Goal: Task Accomplishment & Management: Use online tool/utility

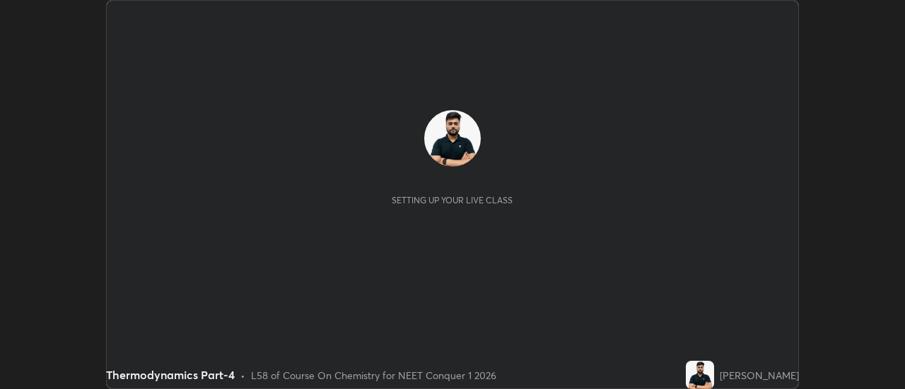
scroll to position [389, 905]
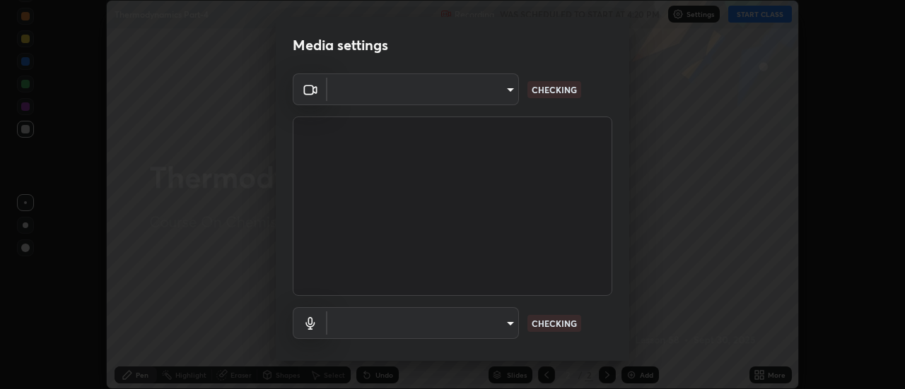
type input "6db99b6eec43879c9c37220b589585cee9a8a2a9ecad64e3b740b2de92d68dc4"
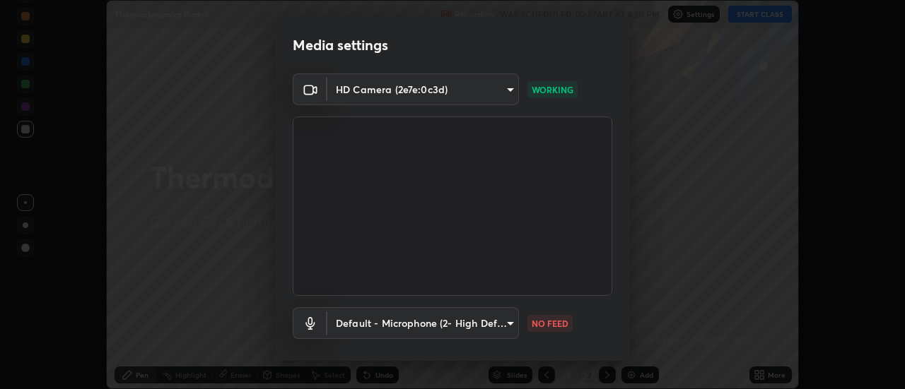
click at [429, 329] on body "Erase all Thermodynamics Part-4 Recording WAS SCHEDULED TO START AT 4:20 PM Set…" at bounding box center [452, 194] width 905 height 389
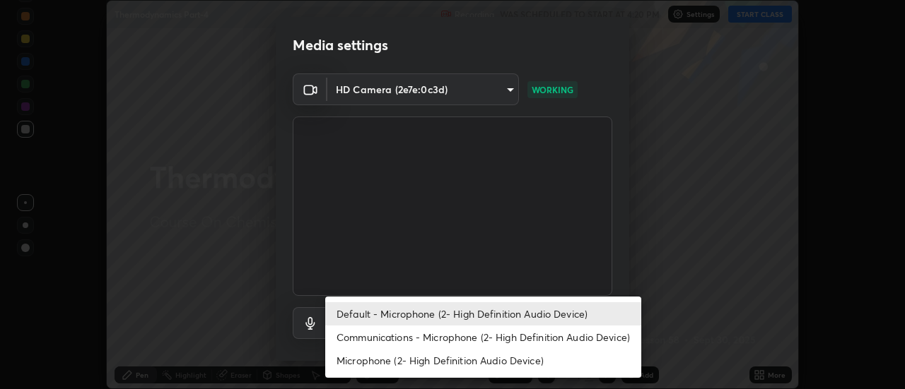
click at [400, 338] on li "Communications - Microphone (2- High Definition Audio Device)" at bounding box center [483, 337] width 316 height 23
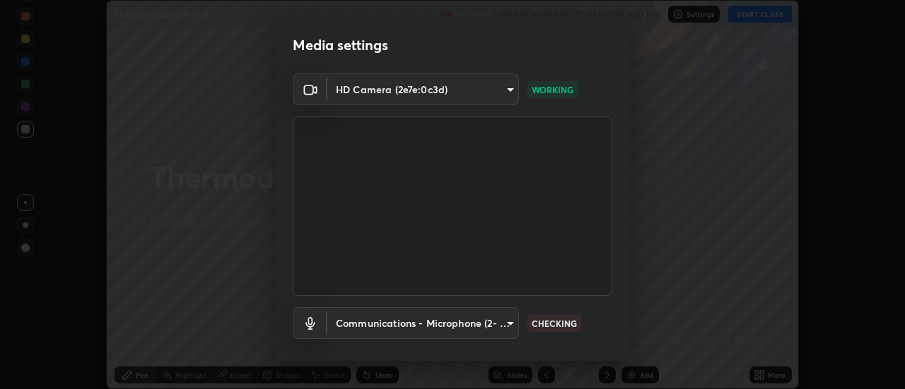
click at [375, 324] on body "Erase all Thermodynamics Part-4 Recording WAS SCHEDULED TO START AT 4:20 PM Set…" at bounding box center [452, 194] width 905 height 389
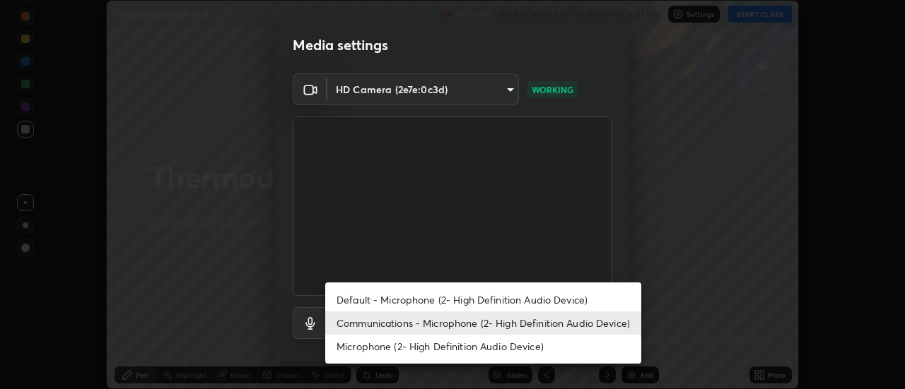
click at [370, 298] on li "Default - Microphone (2- High Definition Audio Device)" at bounding box center [483, 299] width 316 height 23
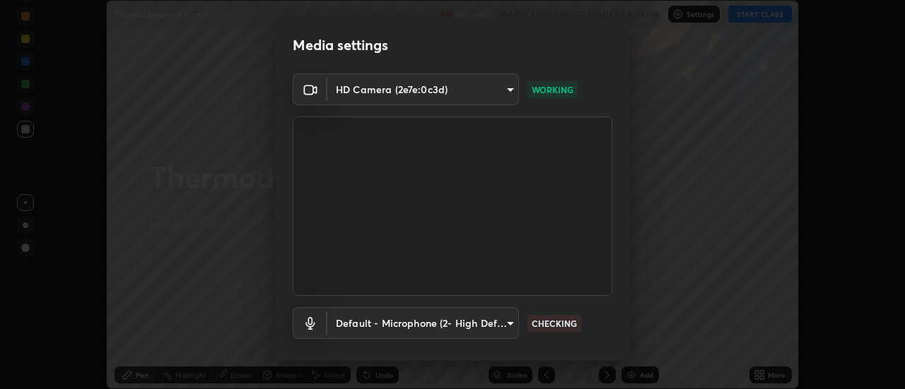
type input "default"
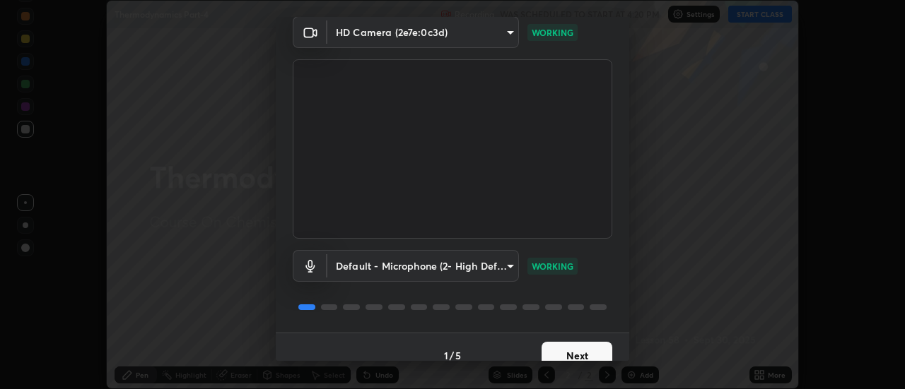
scroll to position [74, 0]
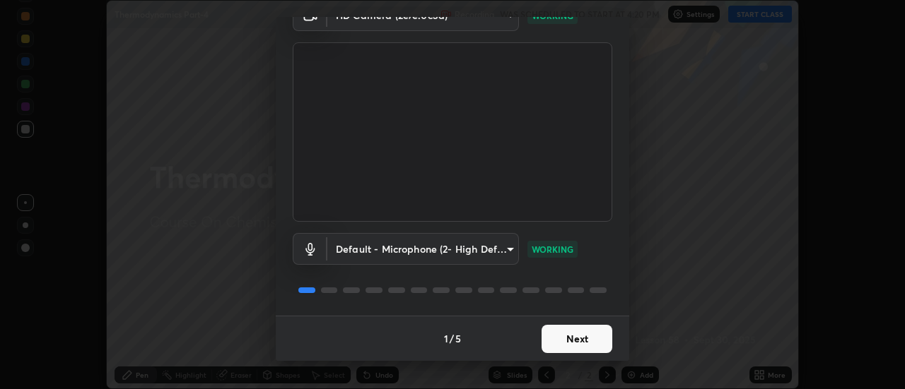
click at [580, 344] on button "Next" at bounding box center [576, 339] width 71 height 28
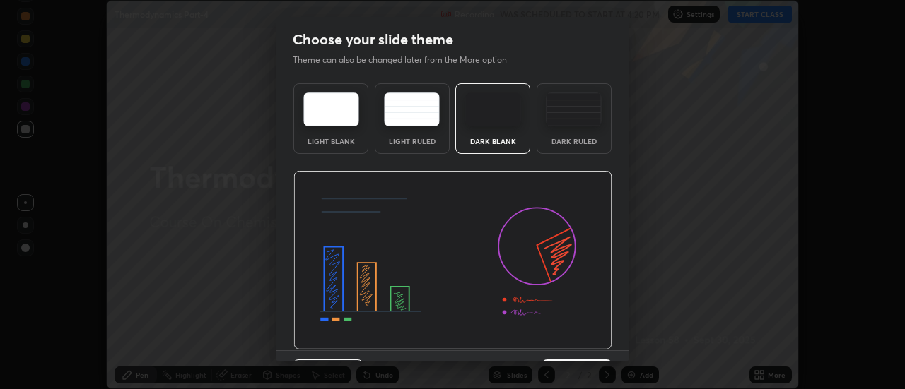
scroll to position [35, 0]
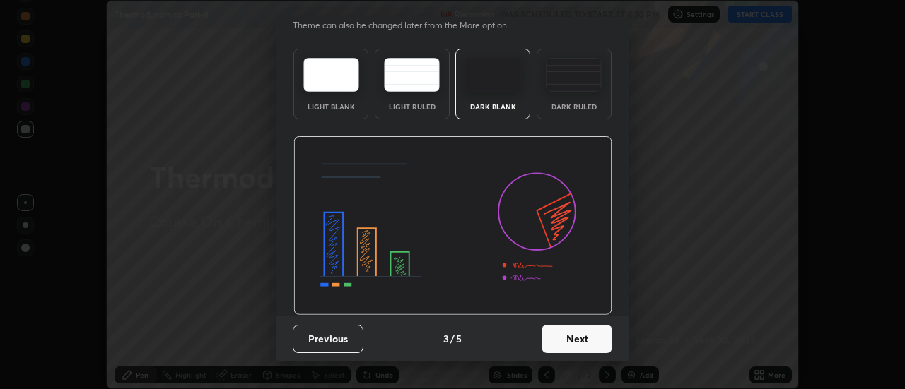
click at [589, 351] on button "Next" at bounding box center [576, 339] width 71 height 28
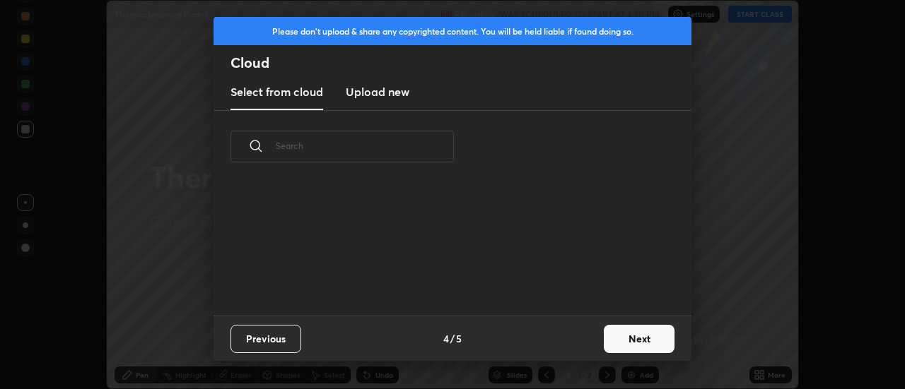
scroll to position [0, 0]
click at [593, 341] on div "Previous 4 / 5 Next" at bounding box center [452, 338] width 478 height 45
click at [594, 338] on div "Previous 4 / 5 Next" at bounding box center [452, 338] width 478 height 45
click at [591, 332] on div "Previous 4 / 5 Next" at bounding box center [452, 338] width 478 height 45
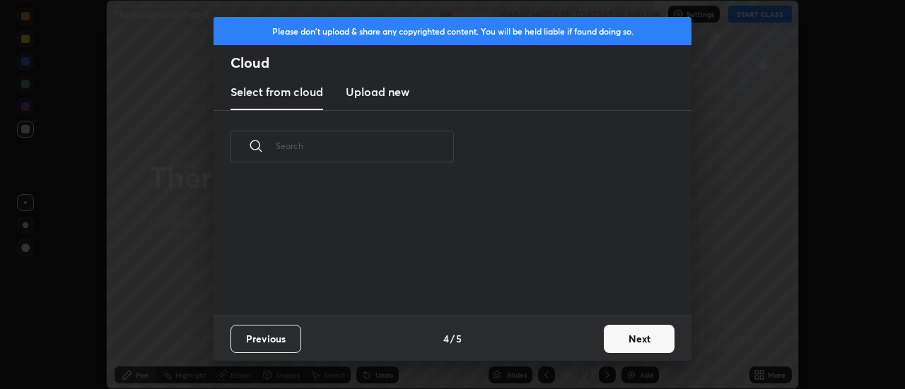
click at [618, 342] on button "Next" at bounding box center [639, 339] width 71 height 28
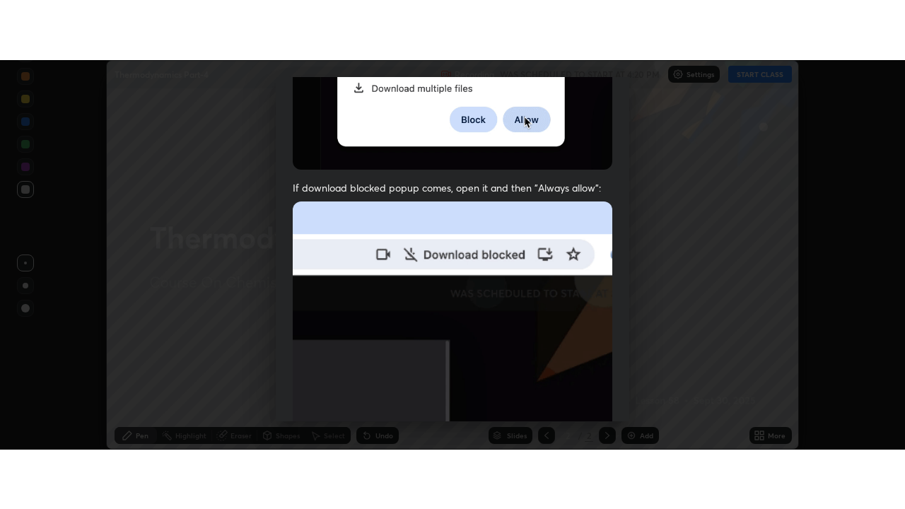
scroll to position [363, 0]
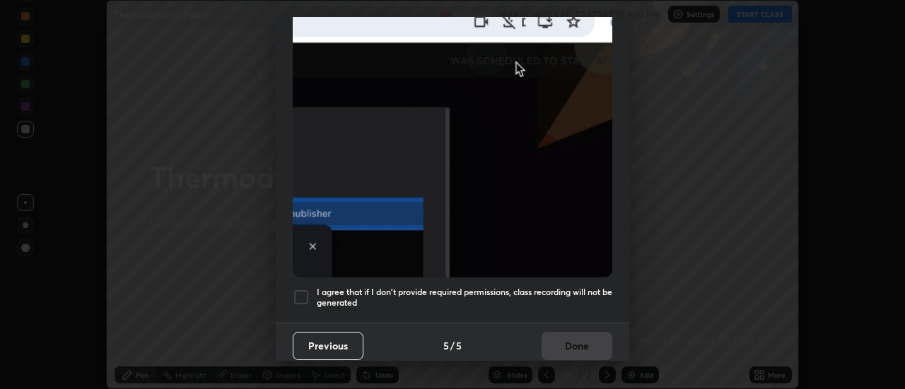
click at [302, 290] on div at bounding box center [301, 297] width 17 height 17
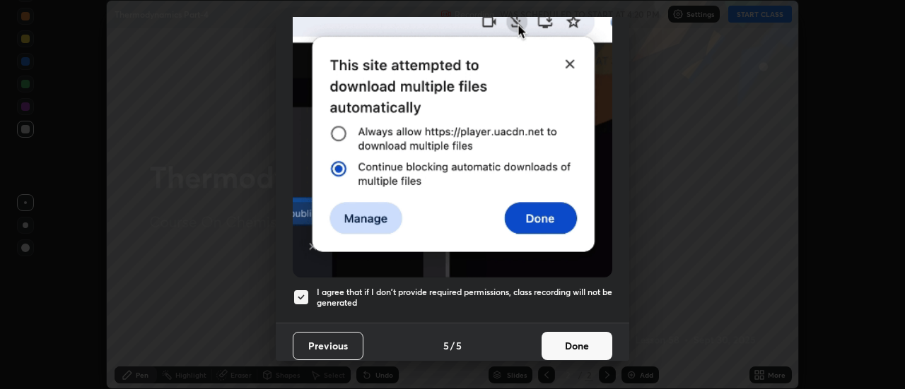
click at [582, 339] on button "Done" at bounding box center [576, 346] width 71 height 28
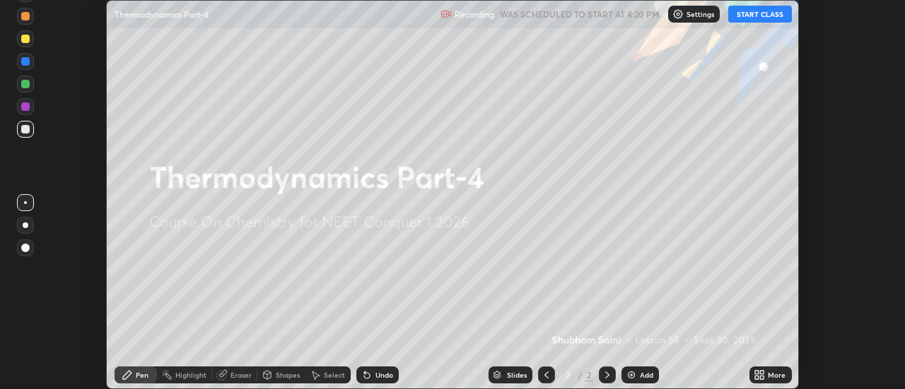
click at [765, 374] on icon at bounding box center [759, 375] width 11 height 11
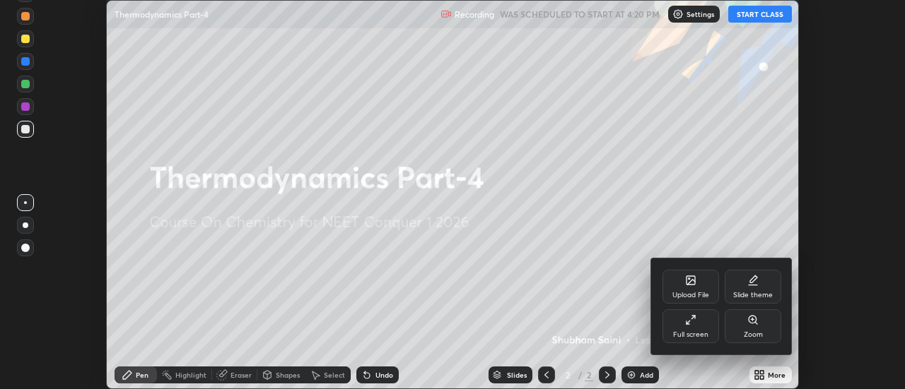
click at [695, 317] on icon at bounding box center [693, 317] width 3 height 3
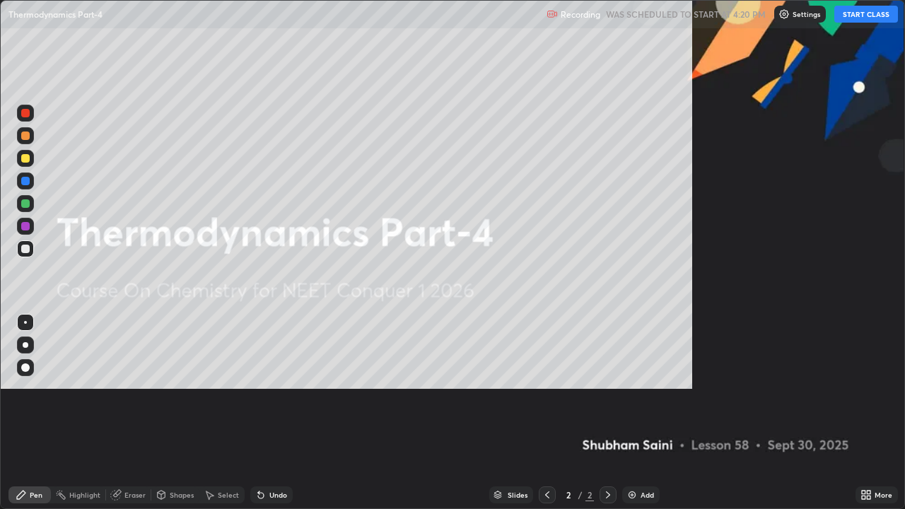
scroll to position [509, 905]
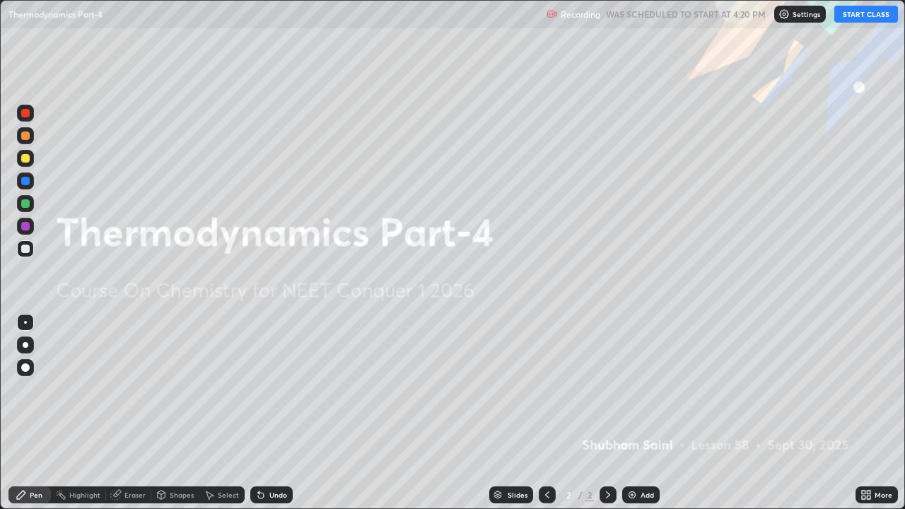
click at [855, 17] on button "START CLASS" at bounding box center [866, 14] width 64 height 17
click at [637, 389] on div "Add" at bounding box center [640, 494] width 37 height 17
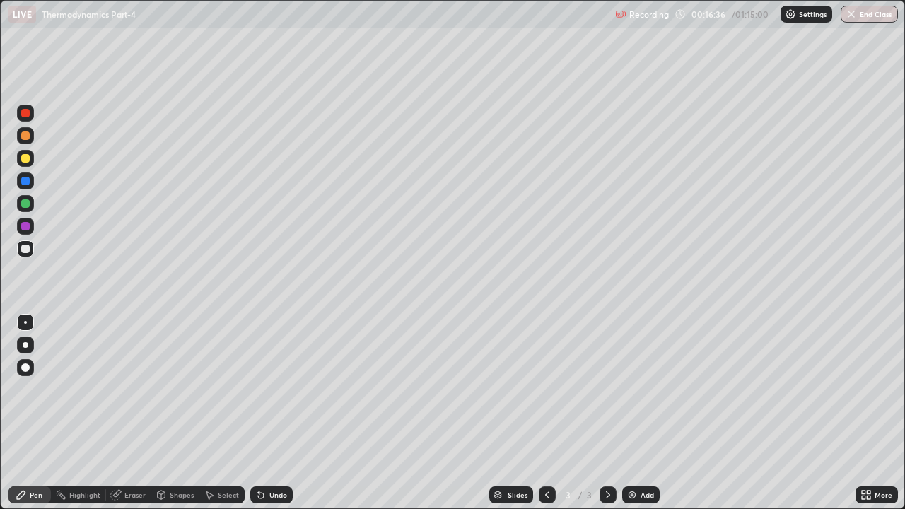
click at [24, 158] on div at bounding box center [25, 158] width 8 height 8
click at [25, 342] on div at bounding box center [26, 345] width 6 height 6
click at [274, 389] on div "Undo" at bounding box center [271, 494] width 42 height 17
click at [278, 389] on div "Undo" at bounding box center [271, 494] width 42 height 17
click at [281, 389] on div "Undo" at bounding box center [278, 494] width 18 height 7
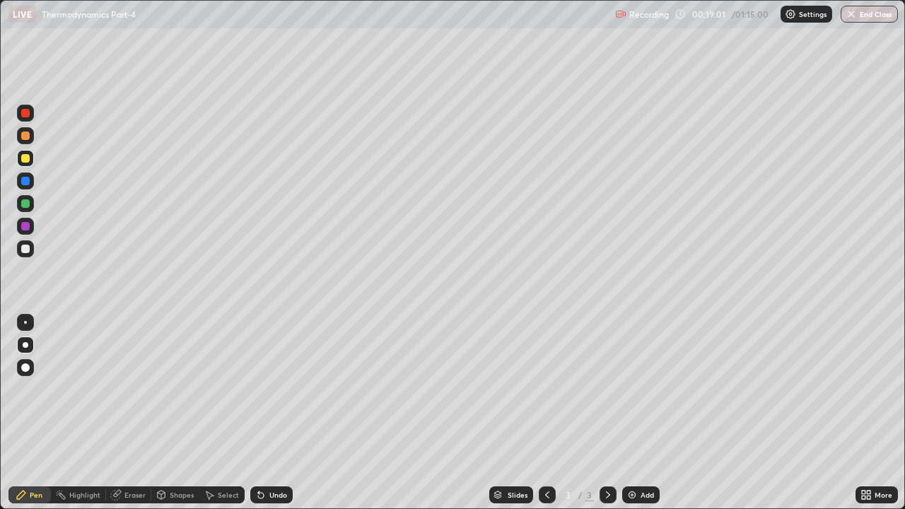
click at [274, 389] on div "Undo" at bounding box center [271, 494] width 42 height 17
click at [274, 389] on div "Undo" at bounding box center [278, 494] width 18 height 7
click at [278, 389] on div "Undo" at bounding box center [278, 494] width 18 height 7
click at [284, 389] on div "Undo" at bounding box center [271, 494] width 42 height 17
click at [276, 389] on div "Undo" at bounding box center [278, 494] width 18 height 7
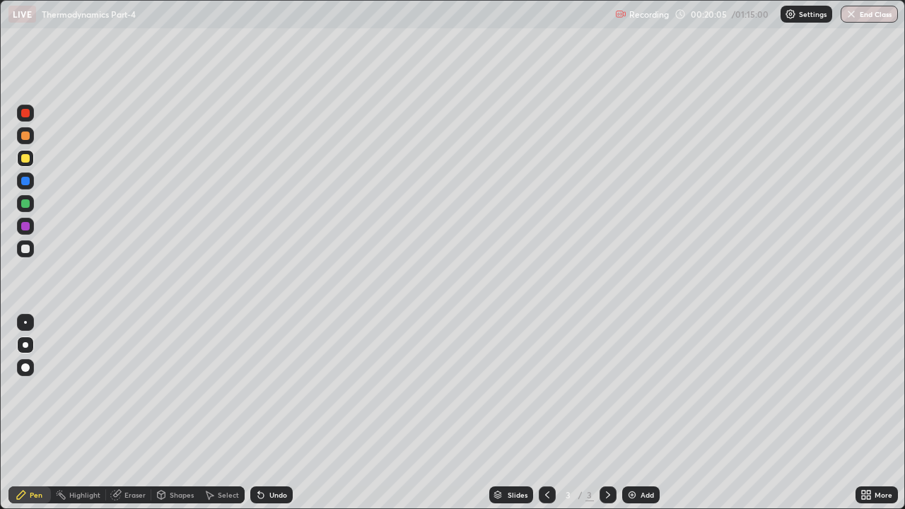
click at [271, 389] on div "Undo" at bounding box center [278, 494] width 18 height 7
click at [269, 389] on div "Undo" at bounding box center [278, 494] width 18 height 7
click at [178, 389] on div "Shapes" at bounding box center [182, 494] width 24 height 7
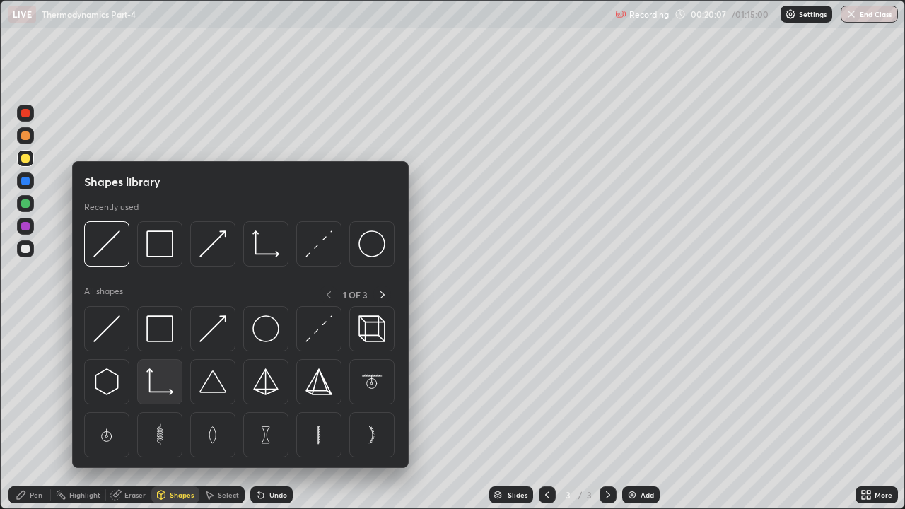
click at [158, 372] on img at bounding box center [159, 381] width 27 height 27
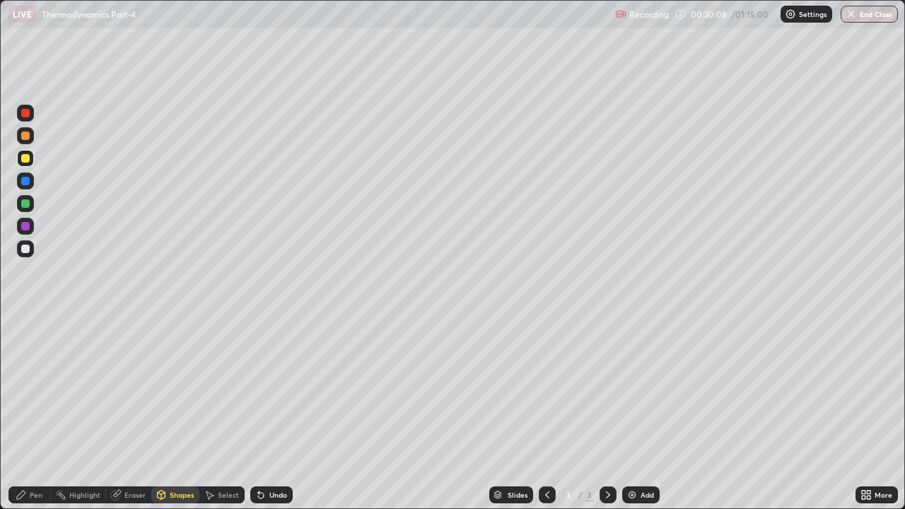
click at [171, 389] on div "Shapes" at bounding box center [175, 494] width 48 height 17
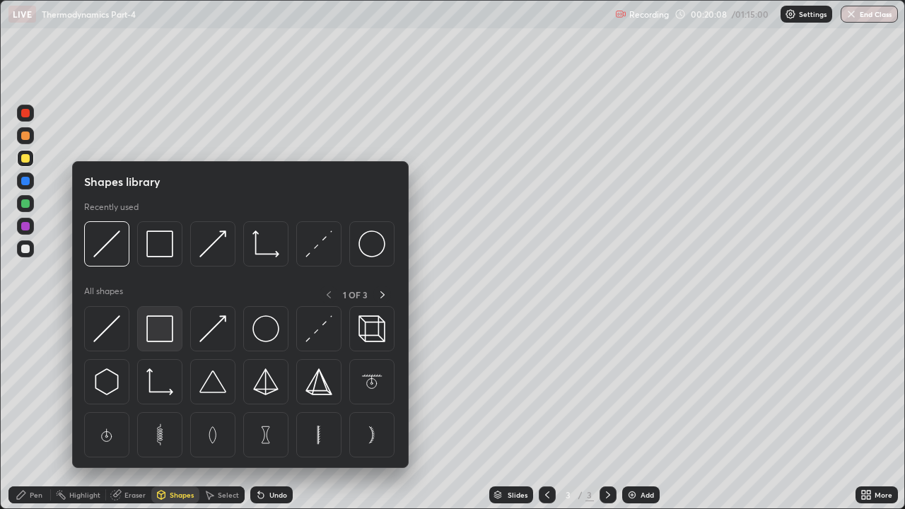
click at [162, 332] on img at bounding box center [159, 328] width 27 height 27
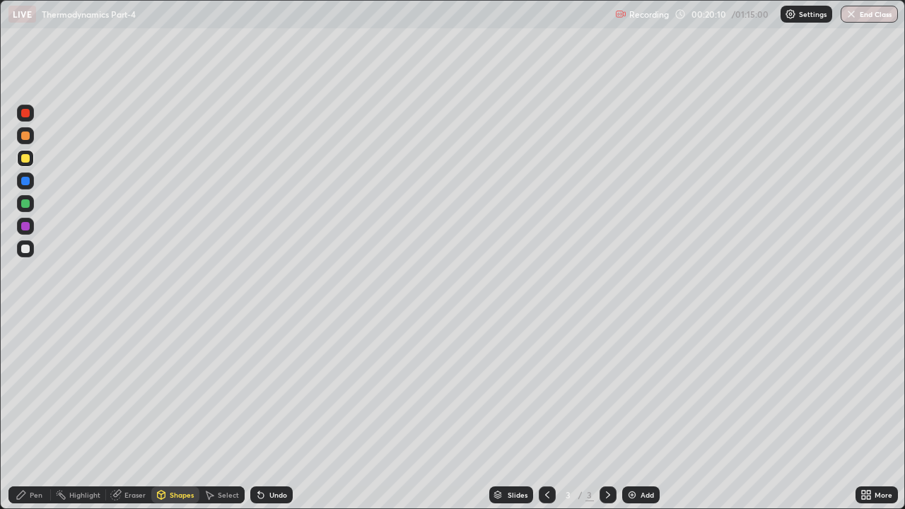
click at [33, 389] on div "Pen" at bounding box center [29, 494] width 42 height 17
click at [634, 389] on img at bounding box center [631, 494] width 11 height 11
click at [30, 255] on div at bounding box center [25, 248] width 17 height 17
click at [25, 160] on div at bounding box center [25, 158] width 8 height 8
click at [288, 389] on div "Undo" at bounding box center [271, 494] width 42 height 17
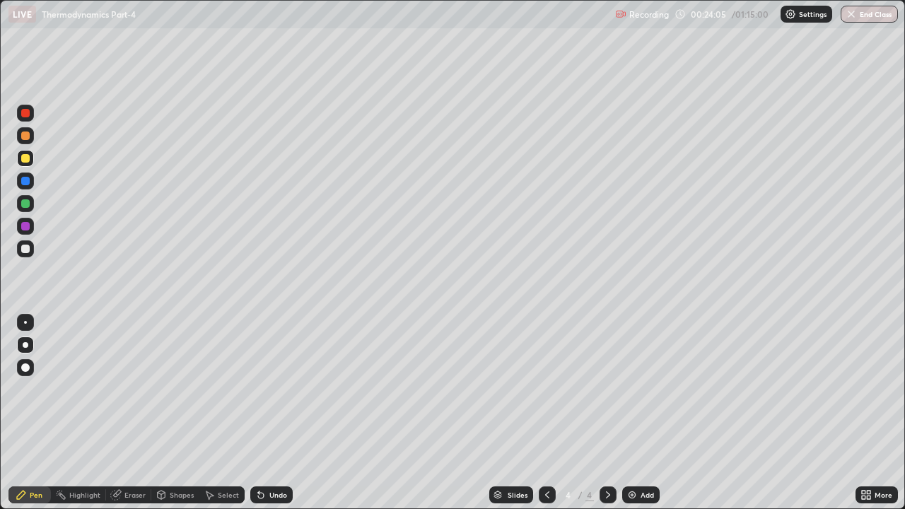
click at [286, 389] on div "Undo" at bounding box center [271, 494] width 42 height 17
click at [26, 204] on div at bounding box center [25, 203] width 8 height 8
click at [25, 250] on div at bounding box center [25, 249] width 8 height 8
click at [638, 389] on div "Add" at bounding box center [640, 494] width 37 height 17
click at [25, 159] on div at bounding box center [25, 158] width 8 height 8
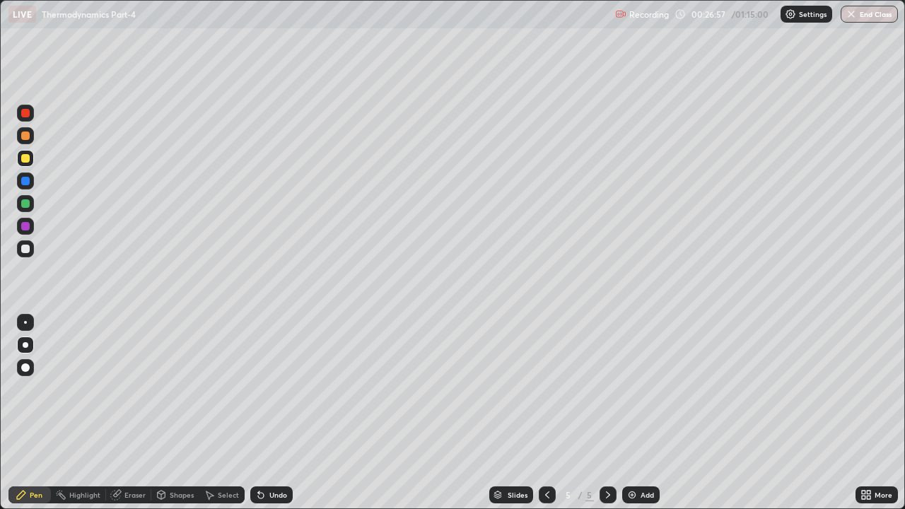
click at [637, 389] on div "Add" at bounding box center [640, 494] width 37 height 17
click at [22, 250] on div at bounding box center [25, 249] width 8 height 8
click at [28, 160] on div at bounding box center [25, 158] width 8 height 8
click at [27, 131] on div at bounding box center [25, 135] width 8 height 8
click at [269, 389] on div "Undo" at bounding box center [278, 494] width 18 height 7
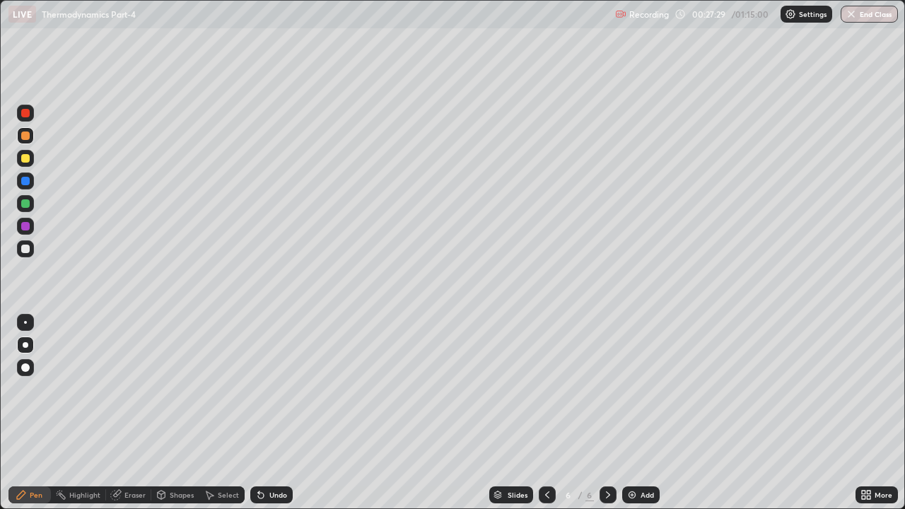
click at [281, 389] on div "Undo" at bounding box center [278, 494] width 18 height 7
click at [282, 389] on div "Undo" at bounding box center [278, 494] width 18 height 7
click at [172, 389] on div "Shapes" at bounding box center [182, 494] width 24 height 7
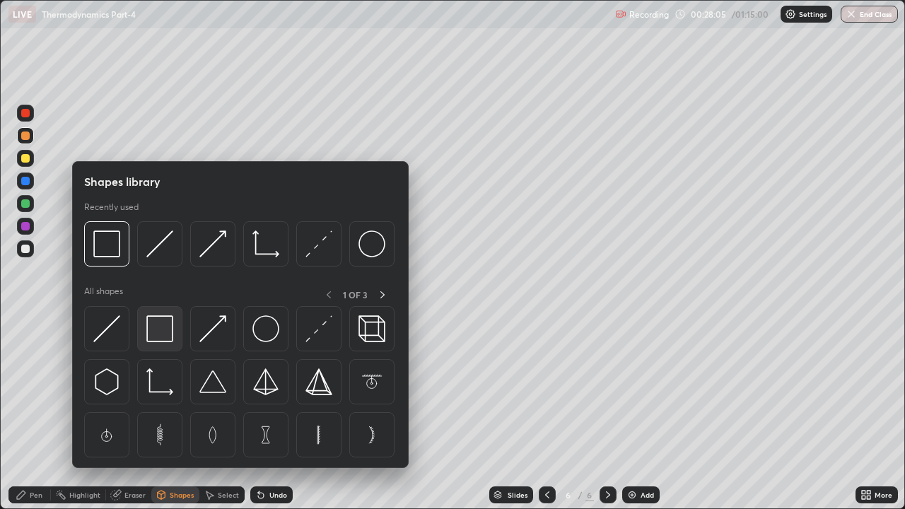
click at [158, 348] on div at bounding box center [159, 328] width 45 height 45
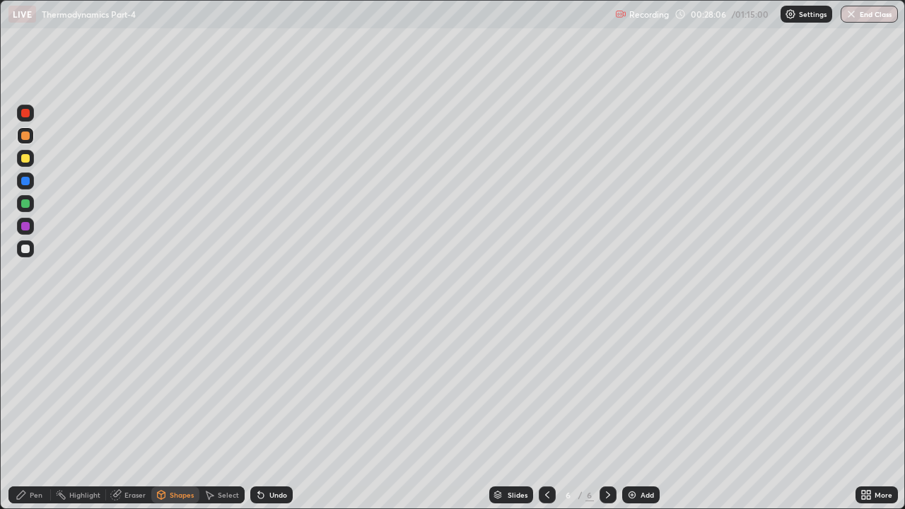
click at [26, 228] on div at bounding box center [25, 226] width 8 height 8
click at [274, 389] on div "Undo" at bounding box center [278, 494] width 18 height 7
click at [27, 389] on icon at bounding box center [21, 494] width 11 height 11
click at [24, 251] on div at bounding box center [25, 249] width 8 height 8
click at [265, 389] on div "Undo" at bounding box center [271, 494] width 42 height 17
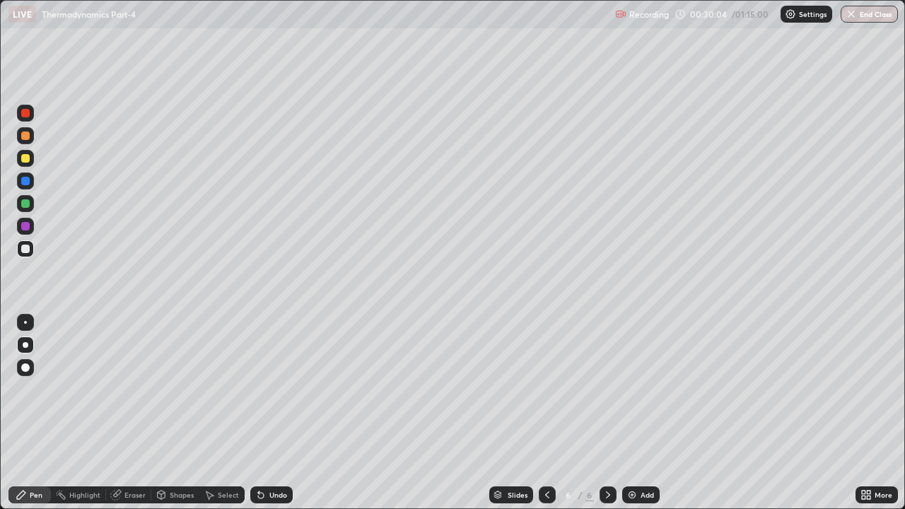
click at [271, 389] on div "Undo" at bounding box center [278, 494] width 18 height 7
click at [274, 389] on div "Undo" at bounding box center [278, 494] width 18 height 7
click at [274, 389] on div "Undo" at bounding box center [271, 494] width 42 height 17
click at [274, 389] on div "Undo" at bounding box center [278, 494] width 18 height 7
click at [266, 389] on div "Undo" at bounding box center [271, 494] width 42 height 17
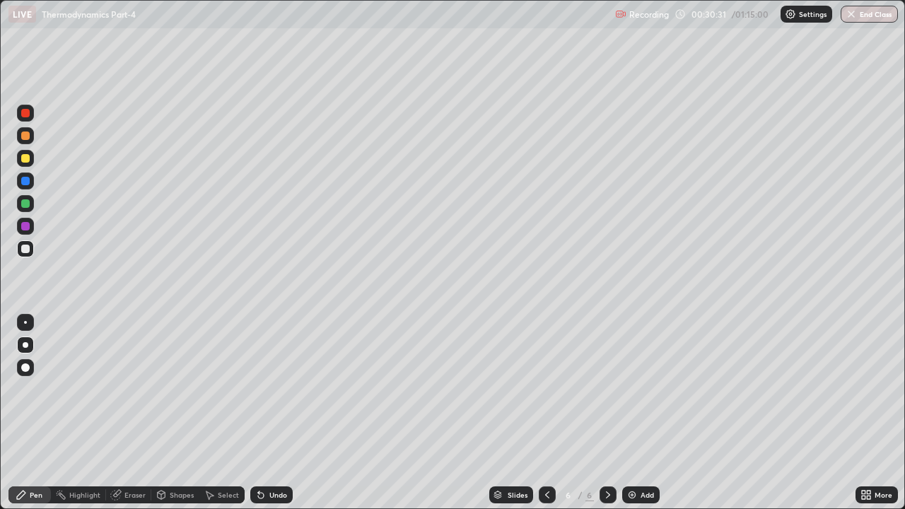
click at [281, 389] on div "Undo" at bounding box center [278, 494] width 18 height 7
click at [642, 389] on div "Add" at bounding box center [646, 494] width 13 height 7
click at [544, 389] on icon at bounding box center [546, 494] width 11 height 11
click at [605, 389] on icon at bounding box center [607, 494] width 11 height 11
click at [269, 389] on div "Undo" at bounding box center [278, 494] width 18 height 7
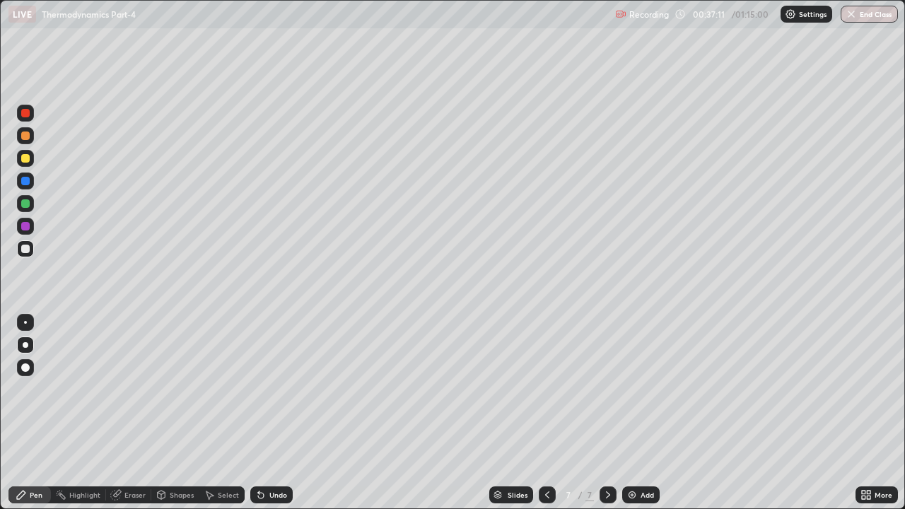
click at [26, 201] on div at bounding box center [25, 203] width 8 height 8
click at [26, 254] on div at bounding box center [25, 248] width 17 height 17
click at [173, 389] on div "Shapes" at bounding box center [182, 494] width 24 height 7
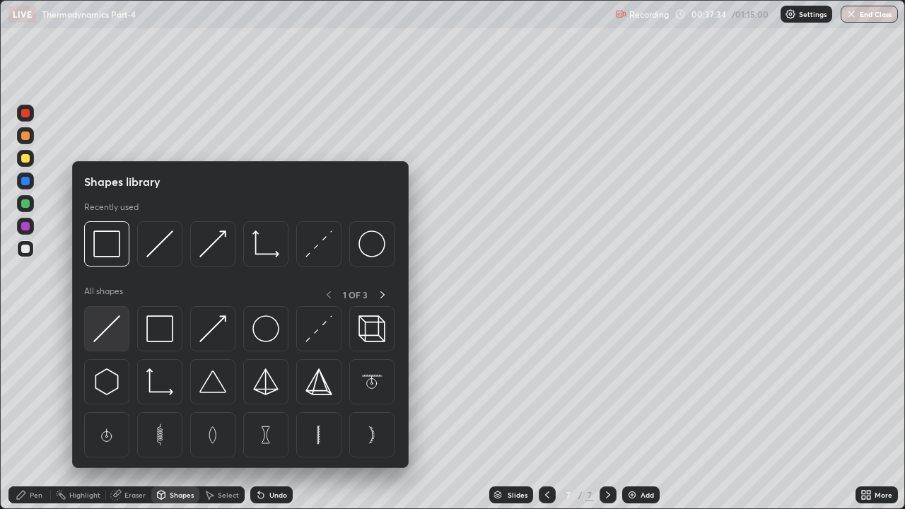
click at [111, 333] on img at bounding box center [106, 328] width 27 height 27
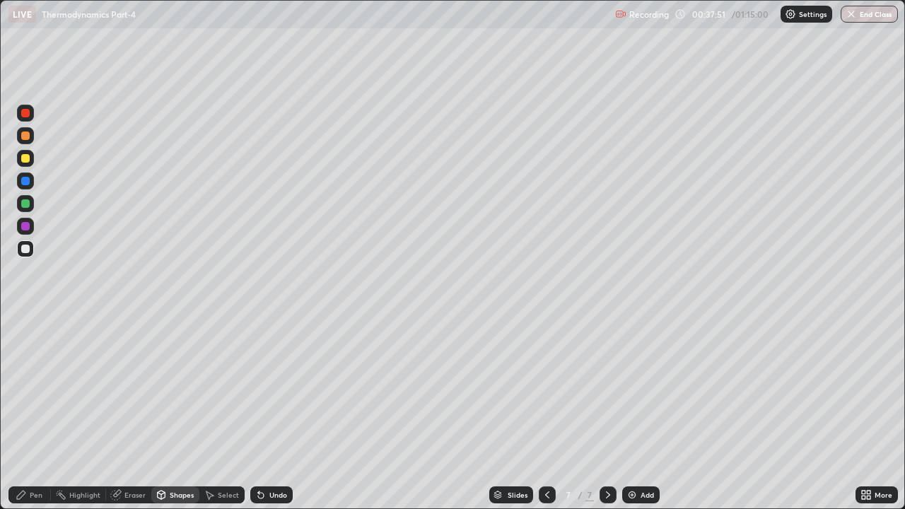
click at [23, 207] on div at bounding box center [25, 203] width 8 height 8
click at [24, 389] on div "Pen" at bounding box center [29, 494] width 42 height 17
click at [21, 250] on div at bounding box center [25, 249] width 8 height 8
click at [275, 389] on div "Undo" at bounding box center [278, 494] width 18 height 7
click at [266, 389] on div "Undo" at bounding box center [271, 494] width 42 height 17
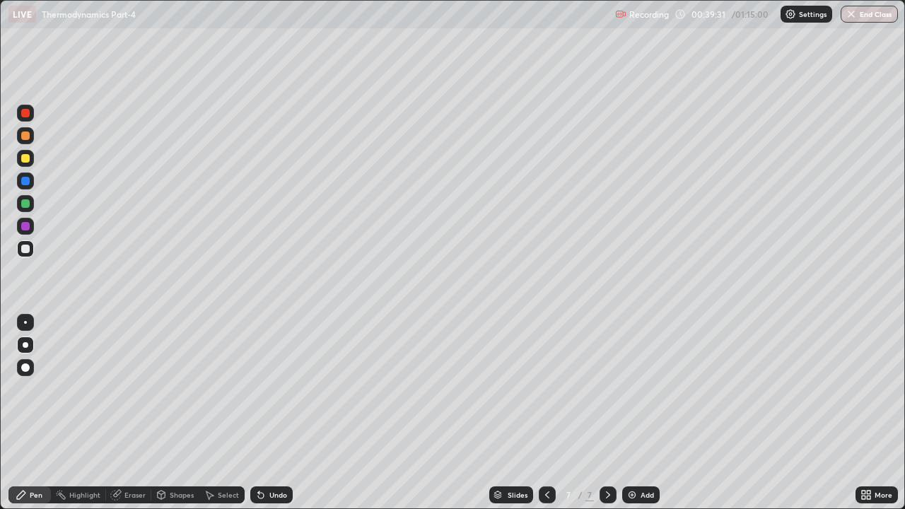
click at [24, 139] on div at bounding box center [25, 135] width 8 height 8
click at [25, 254] on div at bounding box center [25, 248] width 17 height 17
click at [643, 389] on div "Add" at bounding box center [640, 494] width 37 height 17
click at [27, 163] on div at bounding box center [25, 158] width 17 height 17
click at [172, 389] on div "Shapes" at bounding box center [182, 494] width 24 height 7
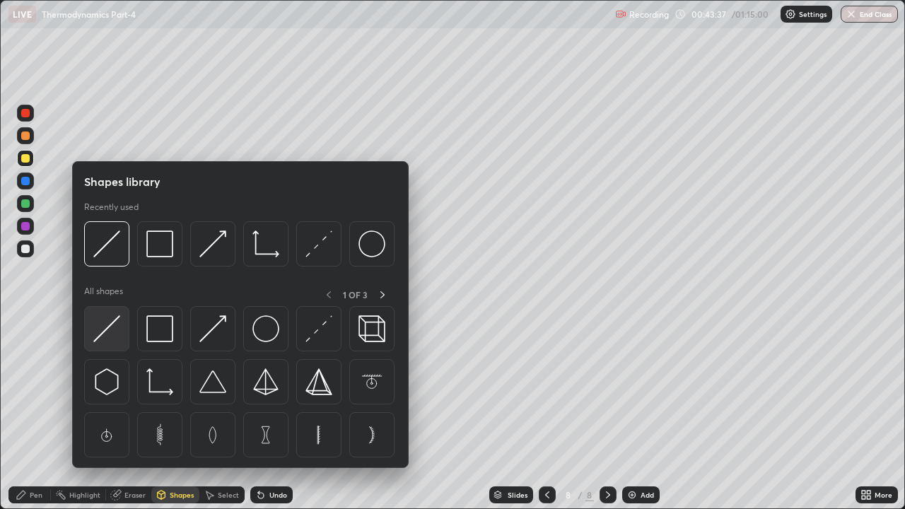
click at [104, 335] on img at bounding box center [106, 328] width 27 height 27
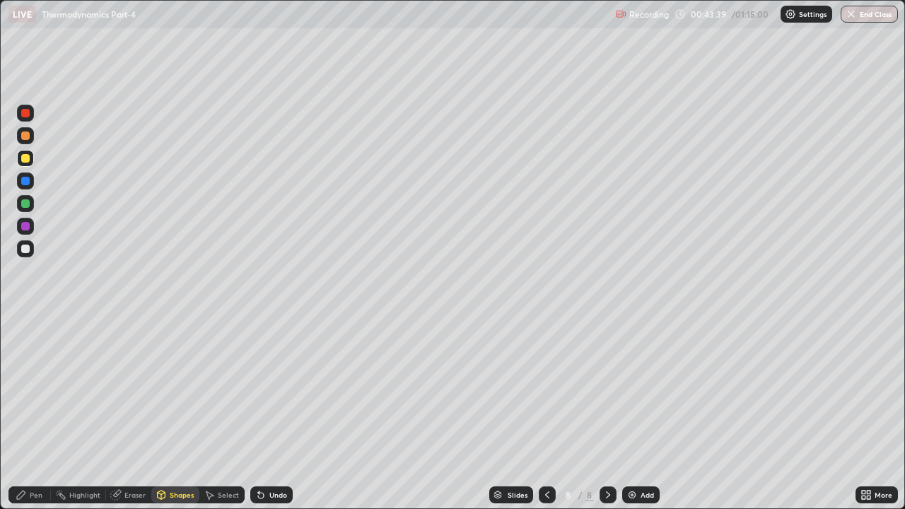
click at [27, 389] on icon at bounding box center [21, 494] width 11 height 11
click at [33, 232] on div at bounding box center [25, 226] width 17 height 17
click at [23, 247] on div at bounding box center [25, 249] width 8 height 8
click at [278, 389] on div "Undo" at bounding box center [278, 494] width 18 height 7
click at [269, 389] on div "Undo" at bounding box center [271, 494] width 42 height 17
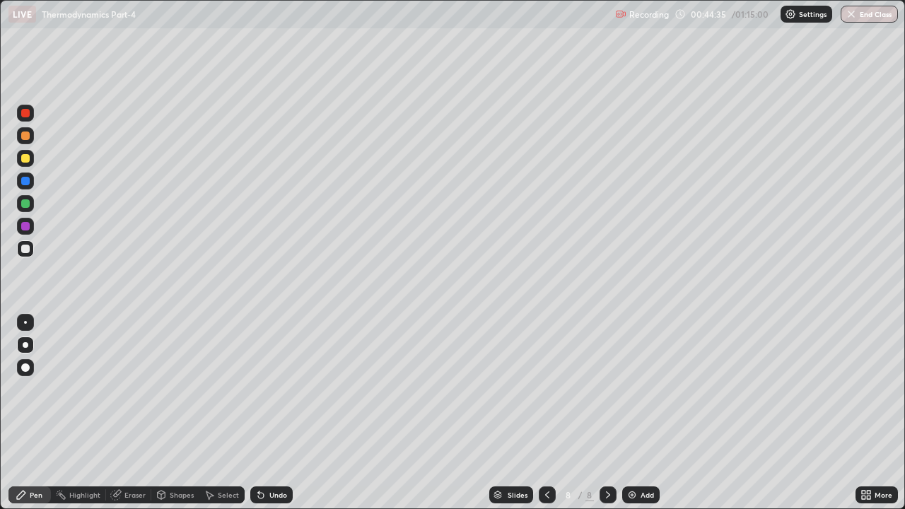
click at [280, 389] on div "Undo" at bounding box center [278, 494] width 18 height 7
click at [274, 389] on div "Undo" at bounding box center [278, 494] width 18 height 7
click at [269, 389] on div "Undo" at bounding box center [278, 494] width 18 height 7
click at [173, 389] on div "Shapes" at bounding box center [182, 494] width 24 height 7
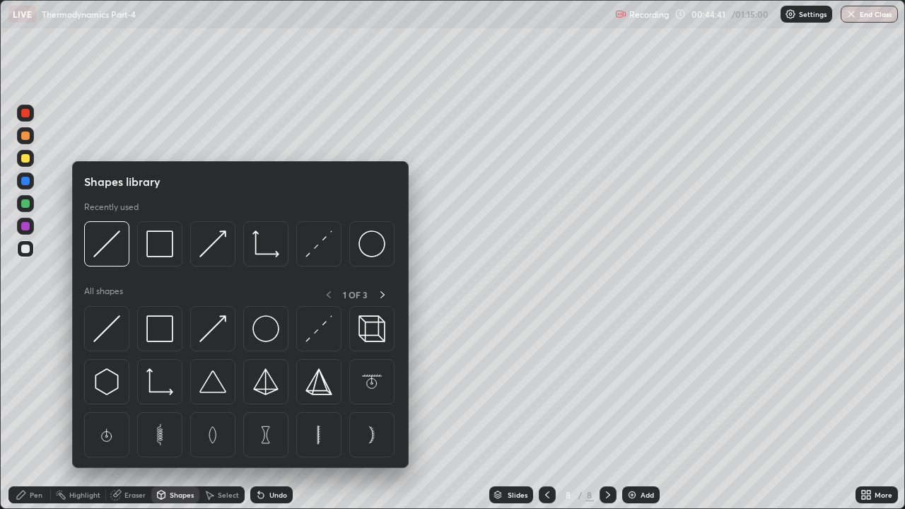
click at [279, 389] on div "Undo" at bounding box center [278, 494] width 18 height 7
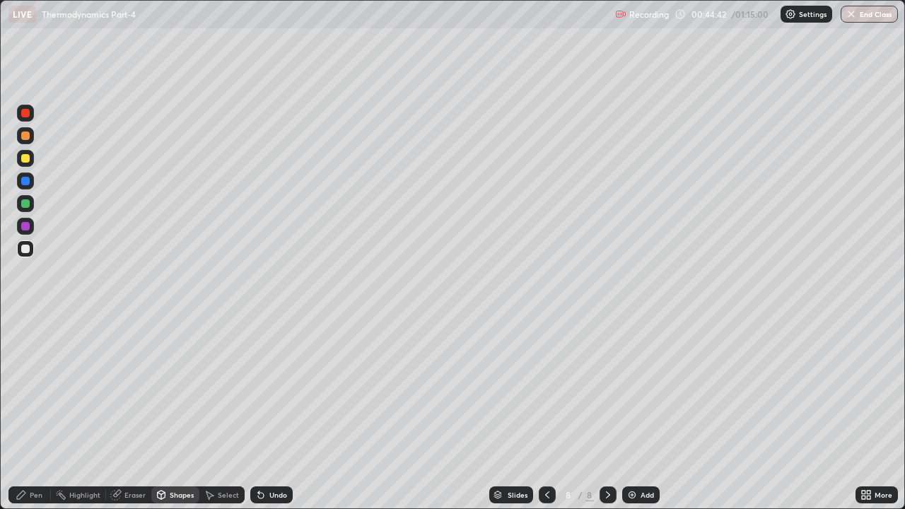
click at [180, 389] on div "Shapes" at bounding box center [175, 494] width 48 height 17
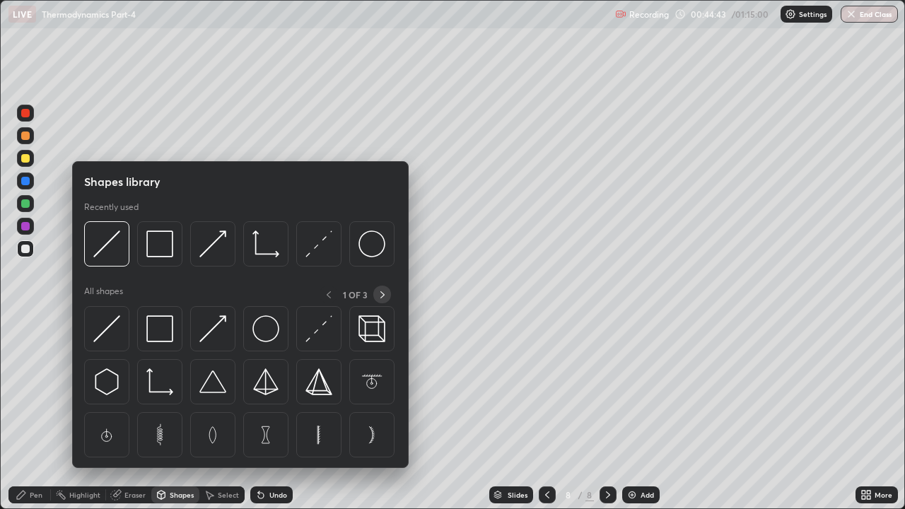
click at [382, 294] on icon at bounding box center [382, 294] width 11 height 11
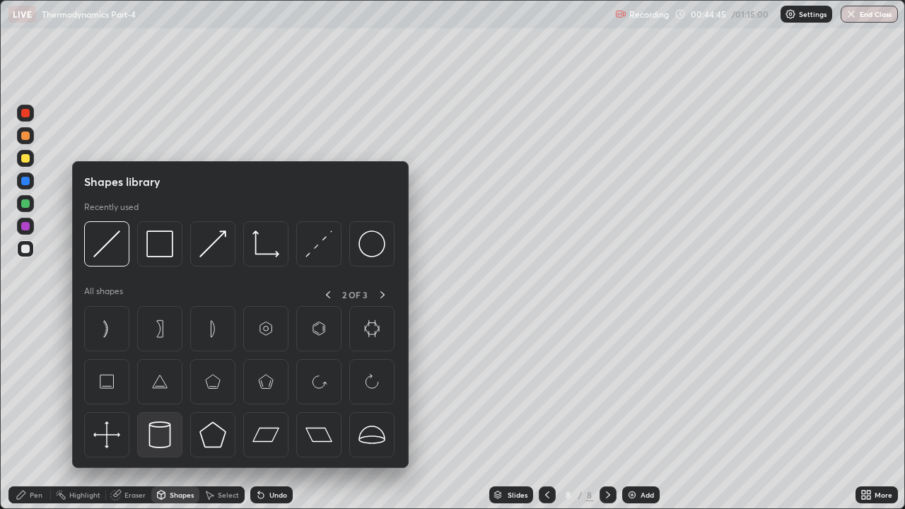
click at [172, 389] on img at bounding box center [159, 434] width 27 height 27
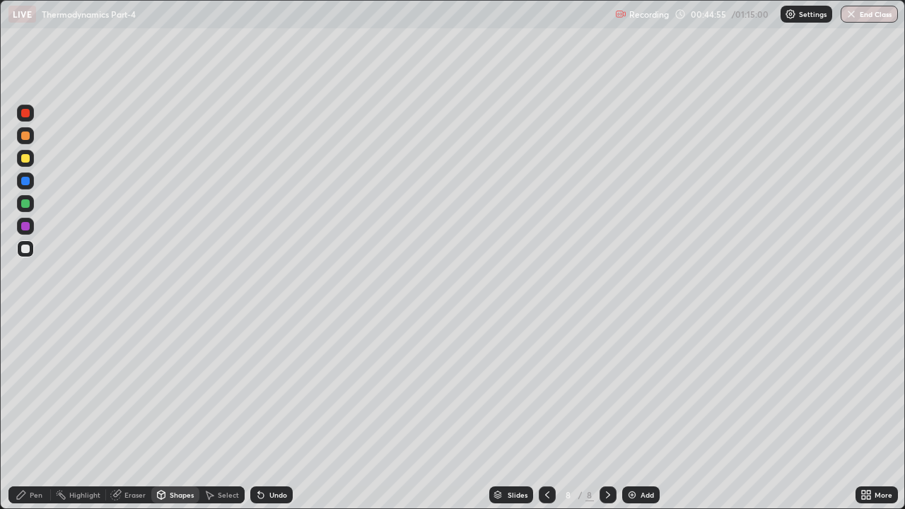
click at [35, 389] on div "Pen" at bounding box center [36, 494] width 13 height 7
click at [28, 204] on div at bounding box center [25, 203] width 8 height 8
click at [128, 389] on div "Eraser" at bounding box center [134, 494] width 21 height 7
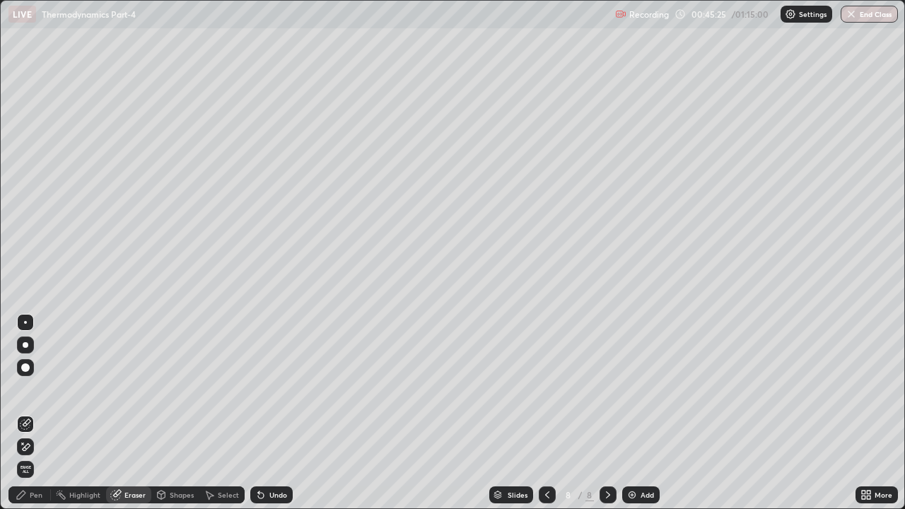
click at [25, 389] on icon at bounding box center [25, 447] width 11 height 12
click at [175, 389] on div "Shapes" at bounding box center [182, 494] width 24 height 7
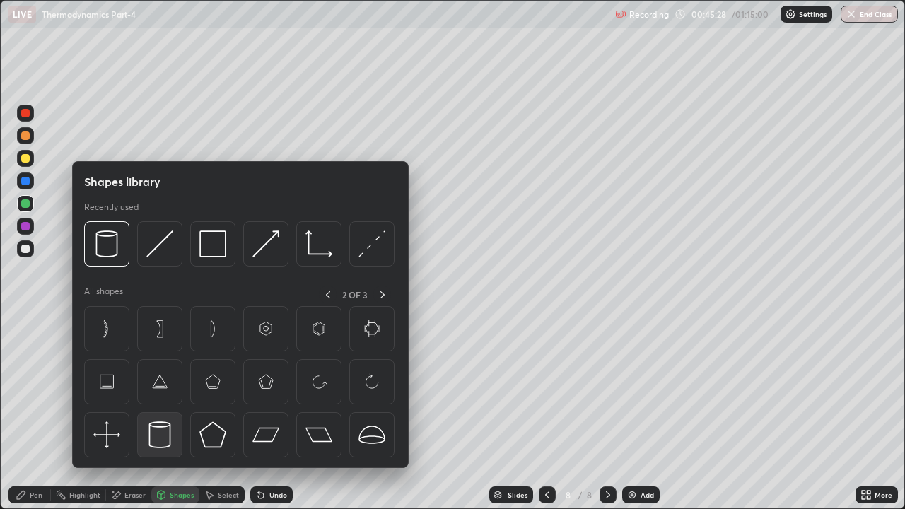
click at [162, 389] on img at bounding box center [159, 434] width 27 height 27
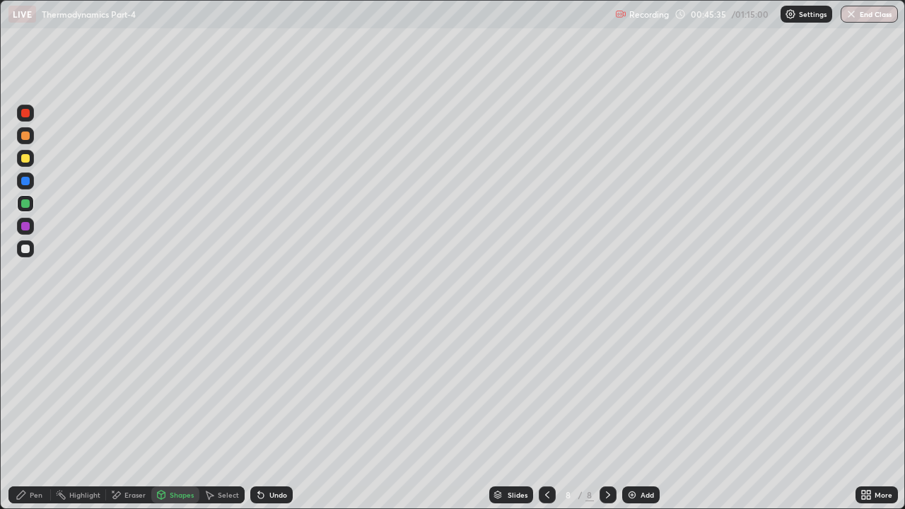
click at [22, 389] on icon at bounding box center [21, 495] width 8 height 8
click at [31, 250] on div at bounding box center [25, 248] width 17 height 17
click at [271, 389] on div "Undo" at bounding box center [271, 494] width 42 height 17
click at [25, 157] on div at bounding box center [25, 158] width 8 height 8
click at [26, 247] on div at bounding box center [25, 249] width 8 height 8
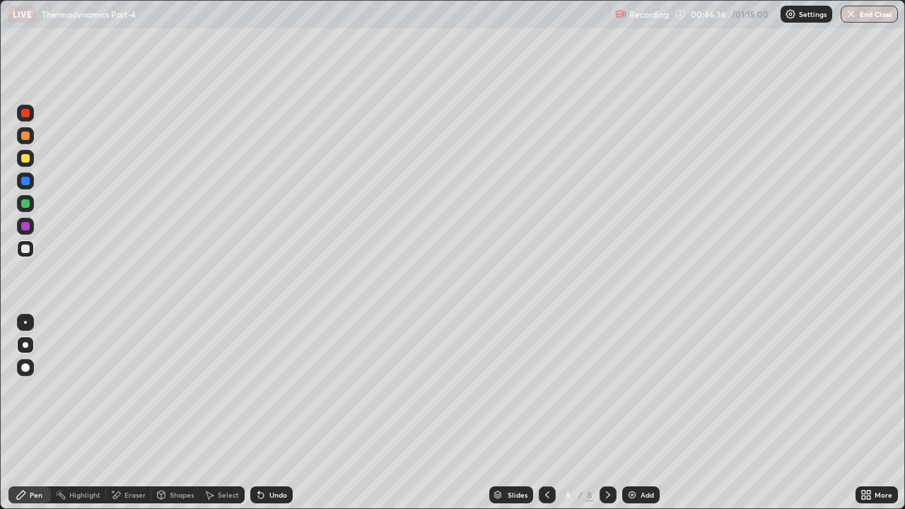
click at [276, 389] on div "Undo" at bounding box center [278, 494] width 18 height 7
click at [124, 389] on div "Eraser" at bounding box center [134, 494] width 21 height 7
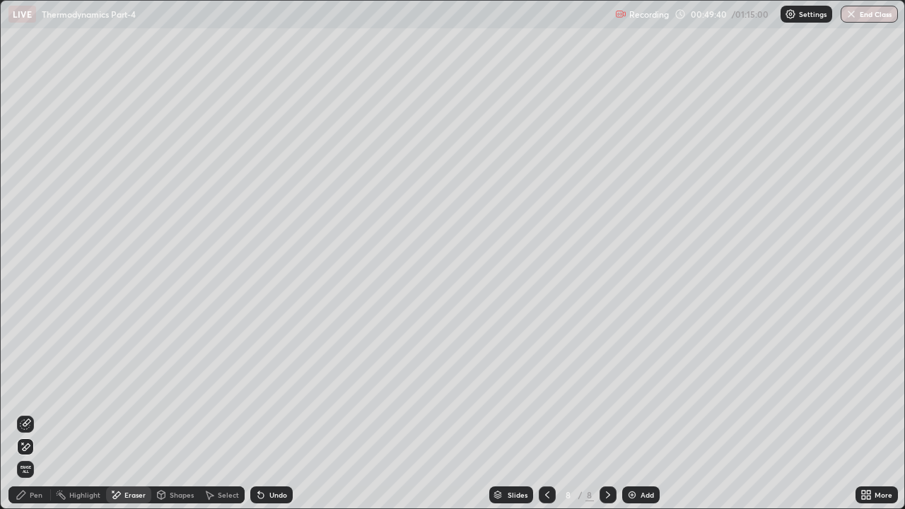
click at [33, 389] on div "Pen" at bounding box center [36, 494] width 13 height 7
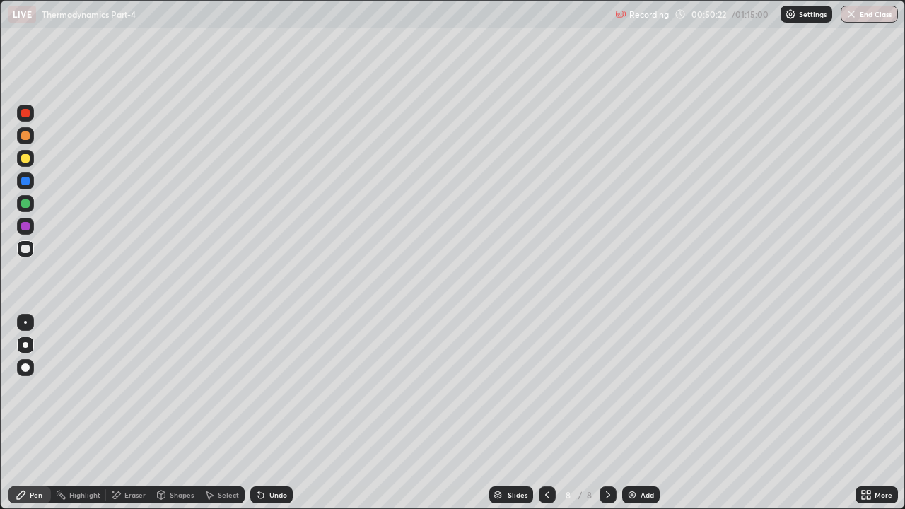
click at [646, 389] on div "Add" at bounding box center [640, 494] width 37 height 17
click at [544, 389] on icon at bounding box center [546, 494] width 11 height 11
click at [606, 389] on icon at bounding box center [607, 494] width 11 height 11
click at [546, 389] on icon at bounding box center [546, 494] width 11 height 11
click at [279, 389] on div "Undo" at bounding box center [278, 494] width 18 height 7
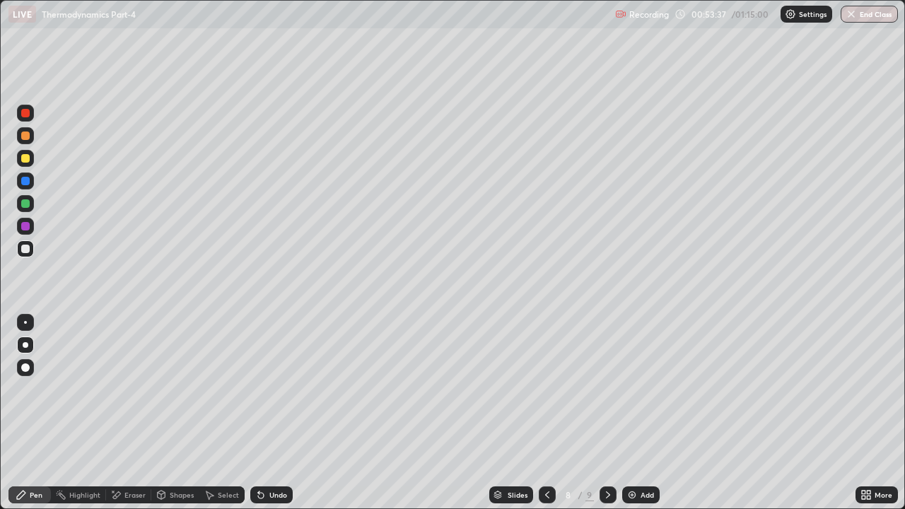
click at [30, 117] on div at bounding box center [25, 113] width 17 height 17
click at [606, 389] on icon at bounding box center [607, 494] width 11 height 11
click at [643, 389] on div "Add" at bounding box center [646, 494] width 13 height 7
click at [273, 389] on div "Undo" at bounding box center [271, 494] width 42 height 17
click at [281, 389] on div "Undo" at bounding box center [278, 494] width 18 height 7
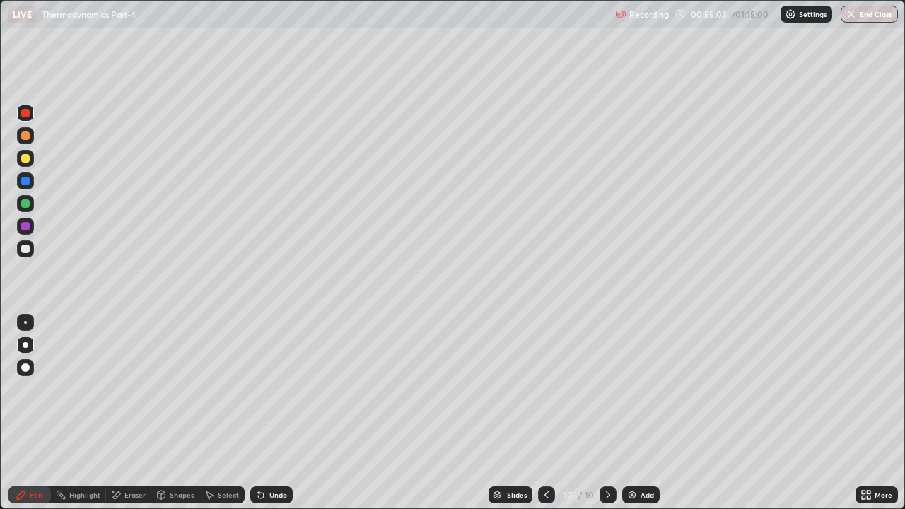
click at [279, 389] on div "Undo" at bounding box center [278, 494] width 18 height 7
click at [281, 389] on div "Undo" at bounding box center [271, 494] width 42 height 17
click at [178, 389] on div "Shapes" at bounding box center [182, 494] width 24 height 7
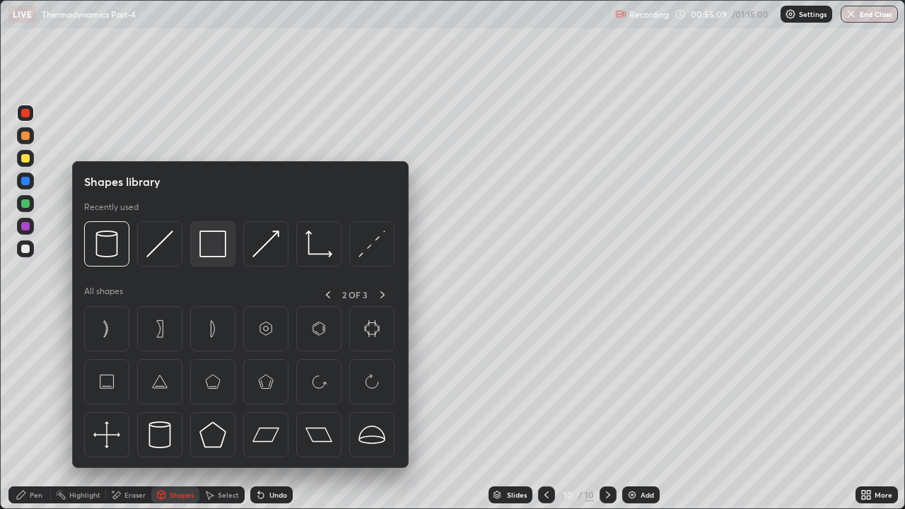
click at [209, 242] on img at bounding box center [212, 243] width 27 height 27
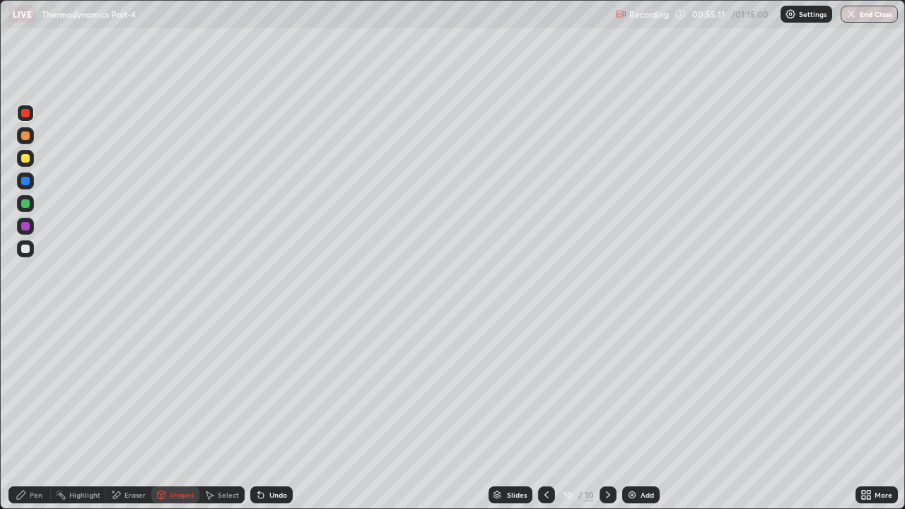
click at [15, 389] on div "Pen" at bounding box center [29, 494] width 42 height 17
click at [25, 250] on div at bounding box center [25, 249] width 8 height 8
click at [274, 389] on div "Undo" at bounding box center [278, 494] width 18 height 7
click at [272, 389] on div "Undo" at bounding box center [271, 494] width 42 height 17
click at [24, 160] on div at bounding box center [25, 158] width 8 height 8
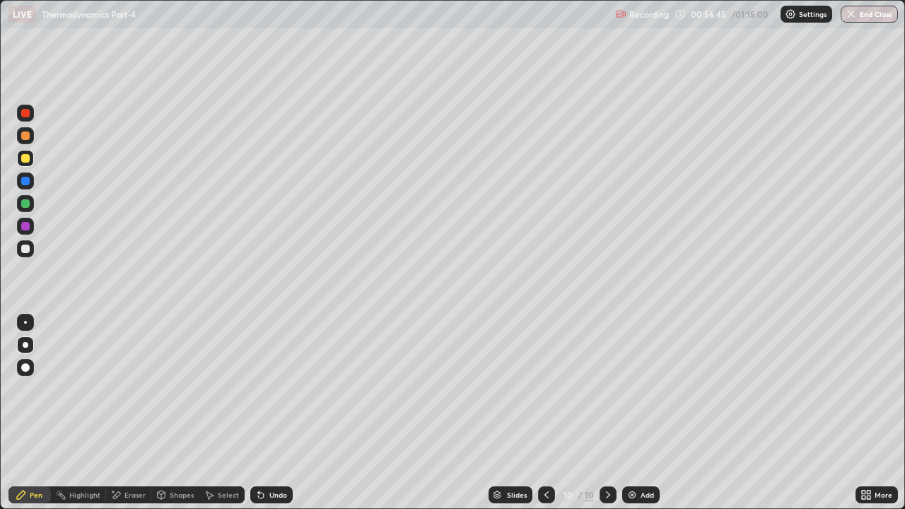
click at [275, 389] on div "Undo" at bounding box center [278, 494] width 18 height 7
click at [547, 389] on icon at bounding box center [546, 494] width 11 height 11
click at [606, 389] on icon at bounding box center [607, 494] width 11 height 11
click at [643, 389] on div "Add" at bounding box center [646, 494] width 13 height 7
click at [269, 389] on div "Undo" at bounding box center [271, 494] width 42 height 17
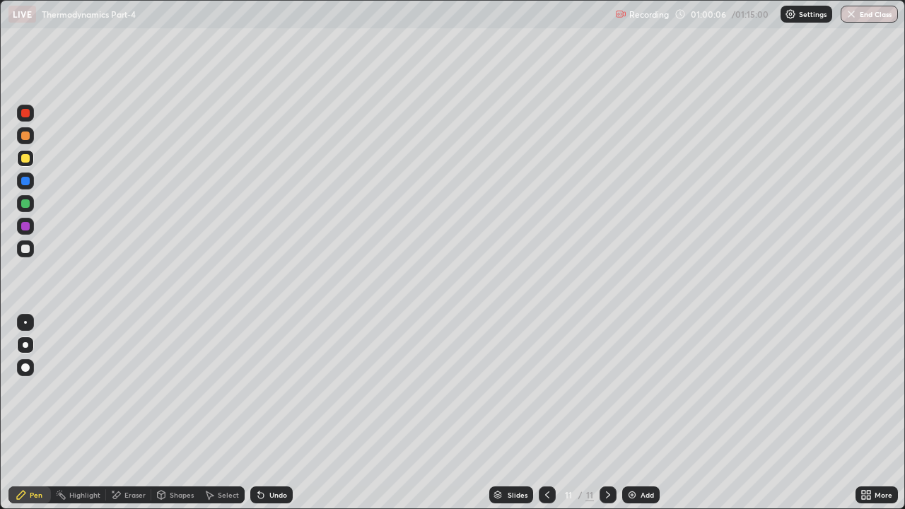
click at [276, 389] on div "Undo" at bounding box center [271, 494] width 42 height 17
click at [25, 136] on div at bounding box center [25, 135] width 8 height 8
click at [20, 158] on div at bounding box center [25, 158] width 17 height 17
click at [640, 389] on div "Add" at bounding box center [640, 494] width 37 height 17
click at [22, 136] on div at bounding box center [25, 135] width 8 height 8
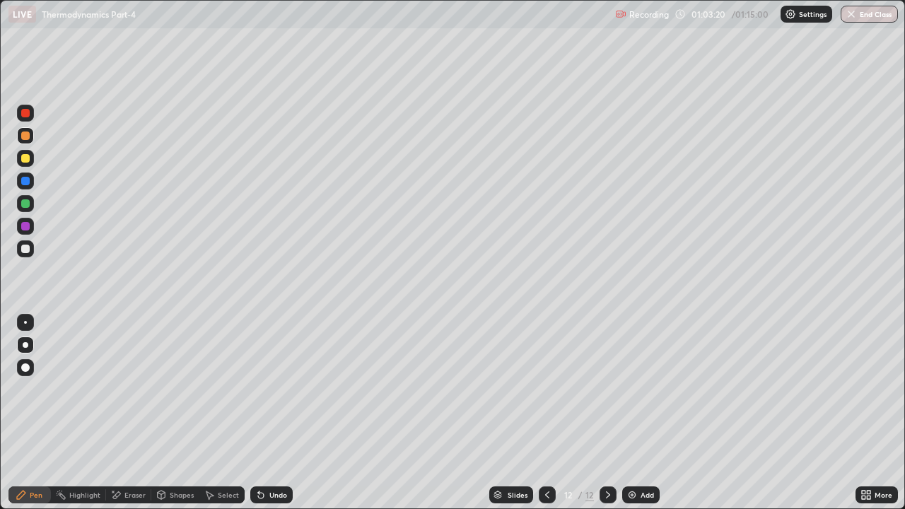
click at [174, 389] on div "Shapes" at bounding box center [175, 494] width 48 height 17
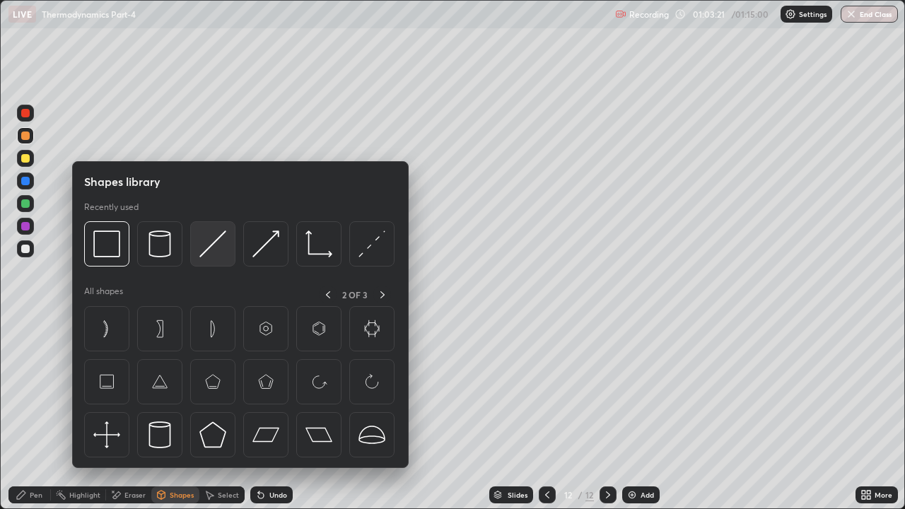
click at [216, 240] on img at bounding box center [212, 243] width 27 height 27
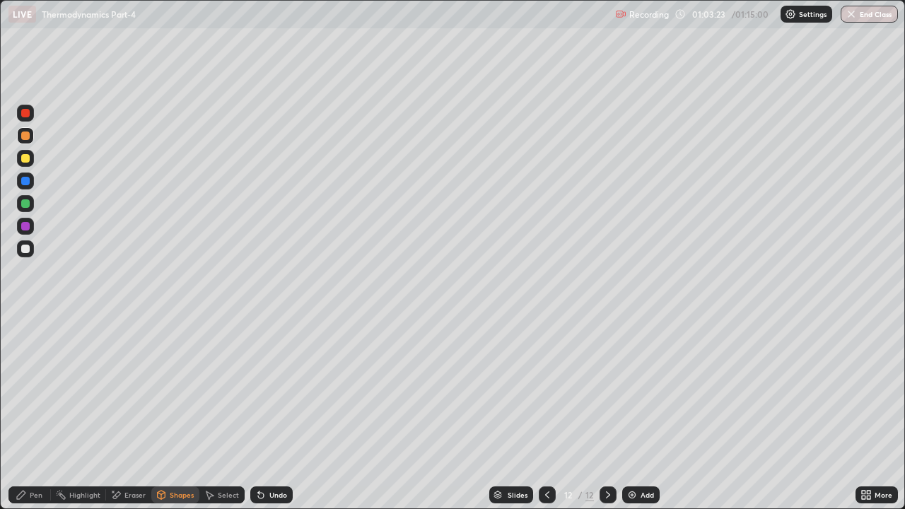
click at [32, 153] on div at bounding box center [25, 158] width 17 height 17
click at [28, 389] on div "Pen" at bounding box center [29, 494] width 42 height 17
click at [21, 251] on div at bounding box center [25, 248] width 17 height 17
click at [29, 155] on div at bounding box center [25, 158] width 8 height 8
click at [24, 225] on div at bounding box center [25, 226] width 8 height 8
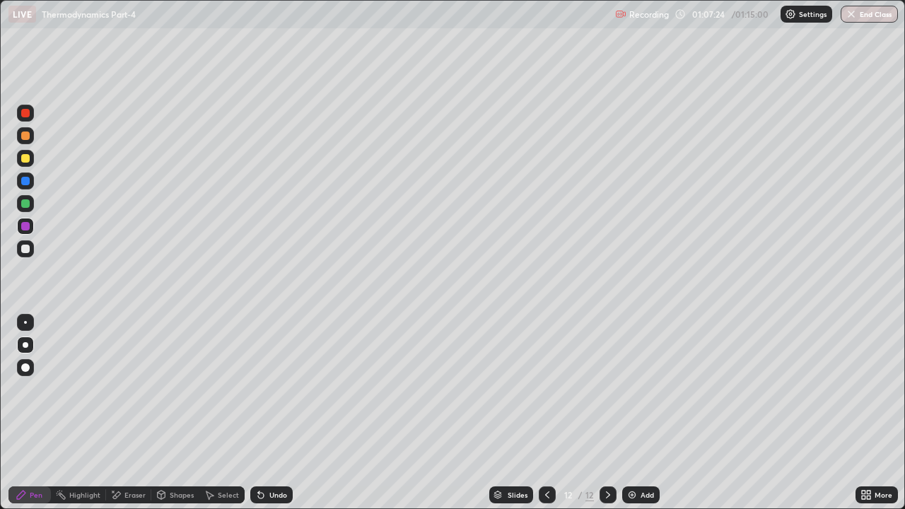
click at [647, 389] on div "Add" at bounding box center [640, 494] width 37 height 17
click at [22, 252] on div at bounding box center [25, 248] width 17 height 17
click at [181, 389] on div "Shapes" at bounding box center [182, 494] width 24 height 7
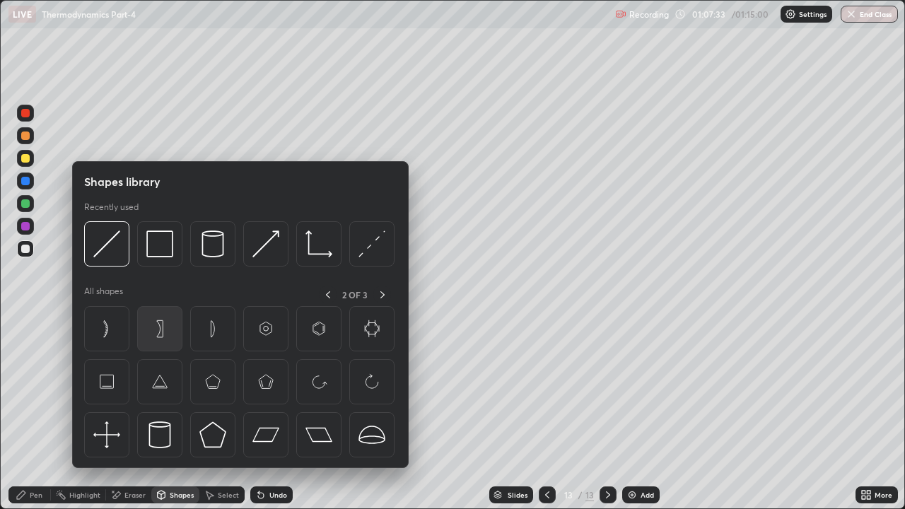
click at [159, 326] on img at bounding box center [159, 328] width 27 height 27
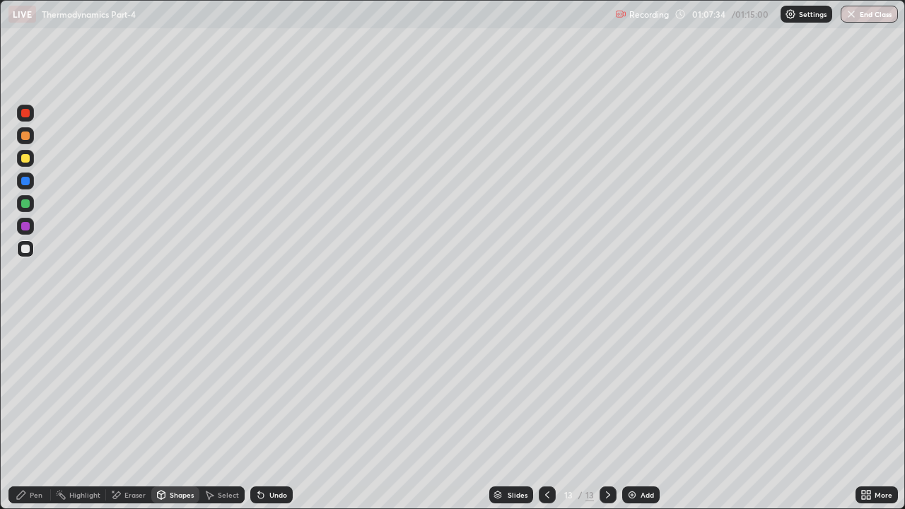
click at [172, 389] on div "Shapes" at bounding box center [182, 494] width 24 height 7
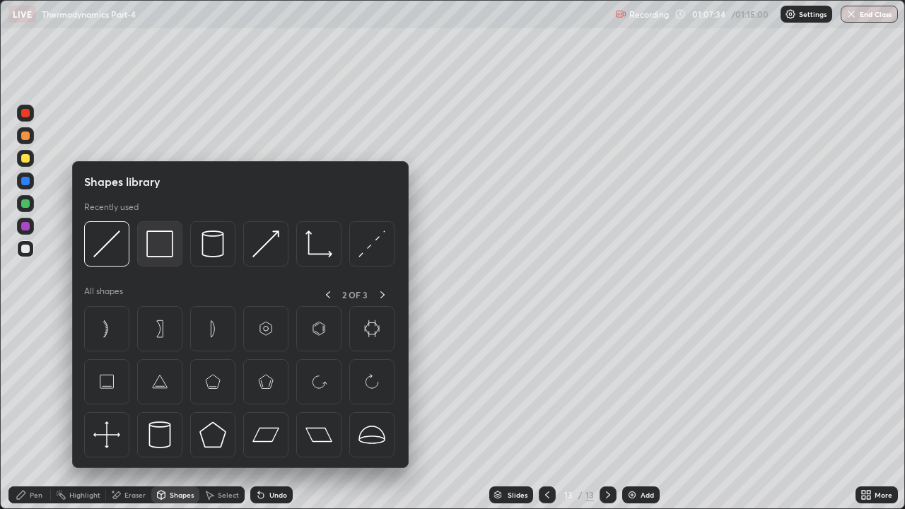
click at [156, 245] on img at bounding box center [159, 243] width 27 height 27
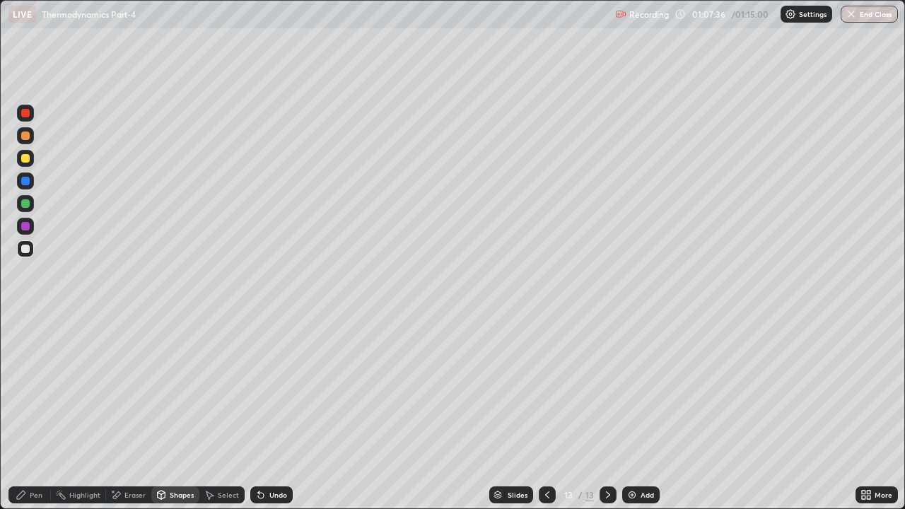
click at [27, 153] on div at bounding box center [25, 158] width 17 height 17
click at [37, 389] on div "Pen" at bounding box center [36, 494] width 13 height 7
click at [25, 226] on div at bounding box center [25, 226] width 8 height 8
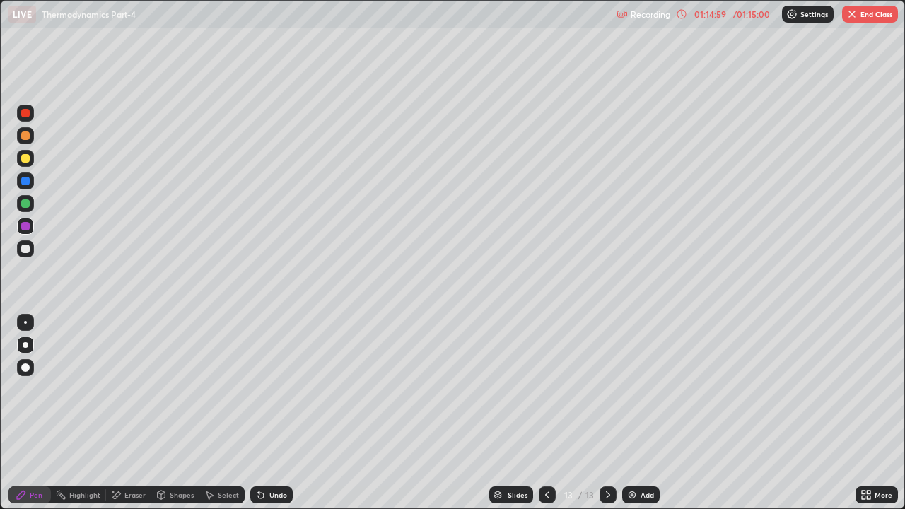
click at [637, 389] on div "Add" at bounding box center [640, 494] width 37 height 17
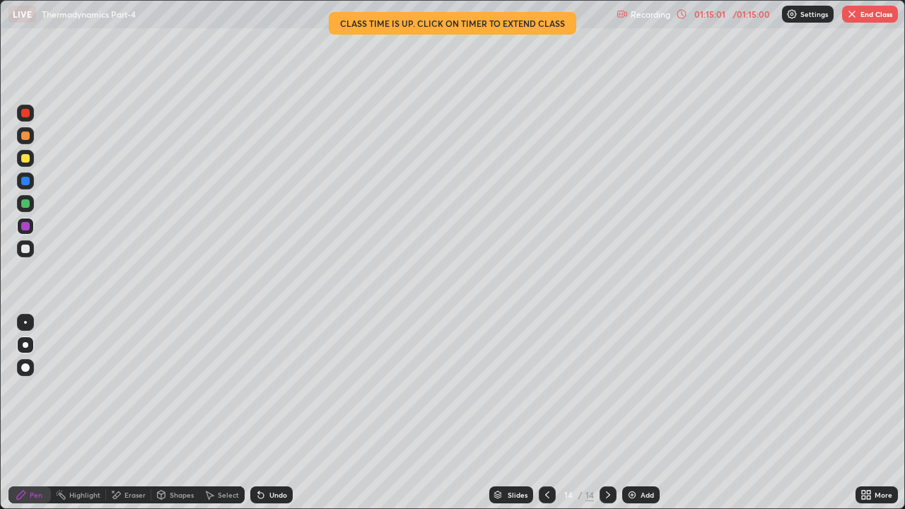
click at [25, 136] on div at bounding box center [25, 135] width 8 height 8
click at [283, 389] on div "Undo" at bounding box center [278, 494] width 18 height 7
click at [288, 389] on div "Undo" at bounding box center [271, 494] width 42 height 17
click at [25, 159] on div at bounding box center [25, 158] width 8 height 8
click at [20, 136] on div at bounding box center [25, 135] width 17 height 17
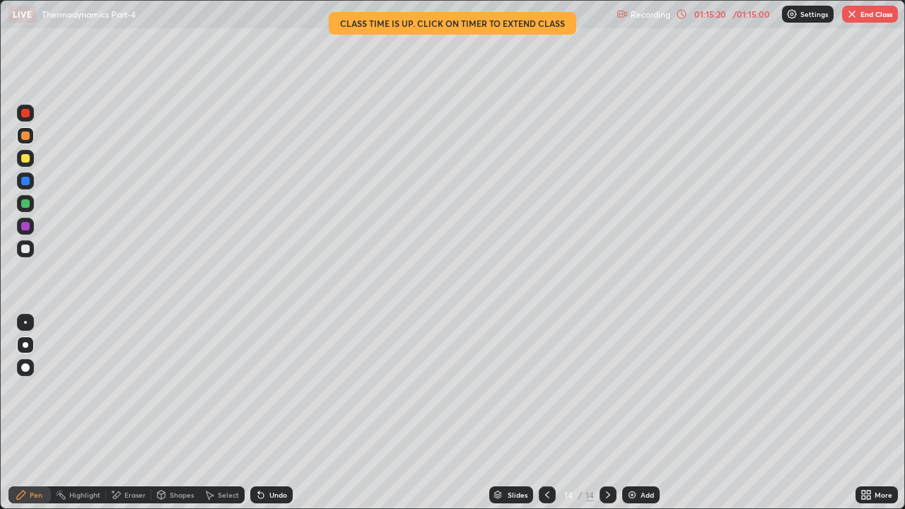
click at [21, 198] on div at bounding box center [25, 203] width 17 height 17
click at [28, 206] on div at bounding box center [25, 203] width 8 height 8
click at [170, 389] on div "Shapes" at bounding box center [182, 494] width 24 height 7
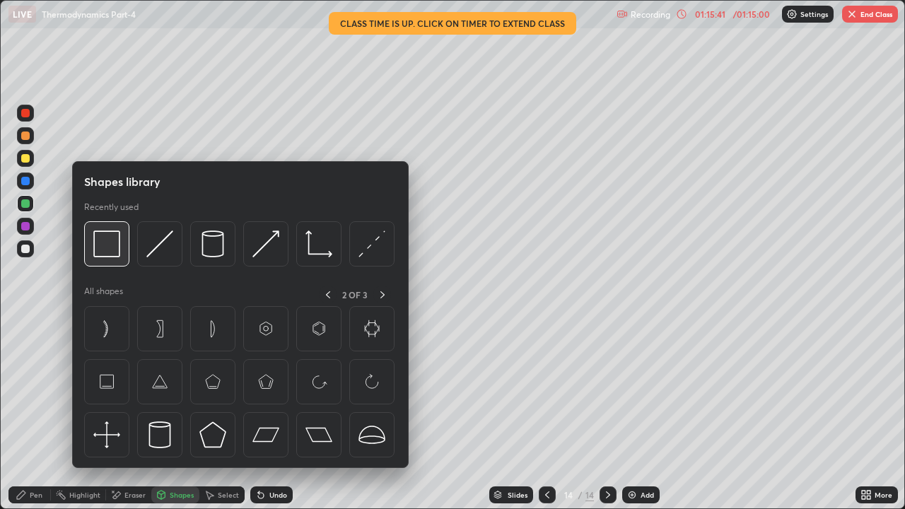
click at [108, 249] on img at bounding box center [106, 243] width 27 height 27
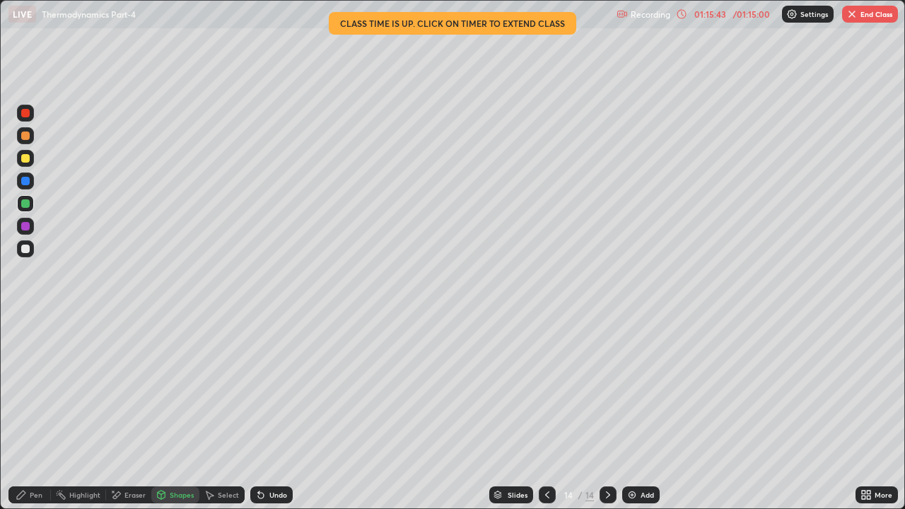
click at [30, 389] on div "Pen" at bounding box center [36, 494] width 13 height 7
click at [870, 16] on button "End Class" at bounding box center [870, 14] width 56 height 17
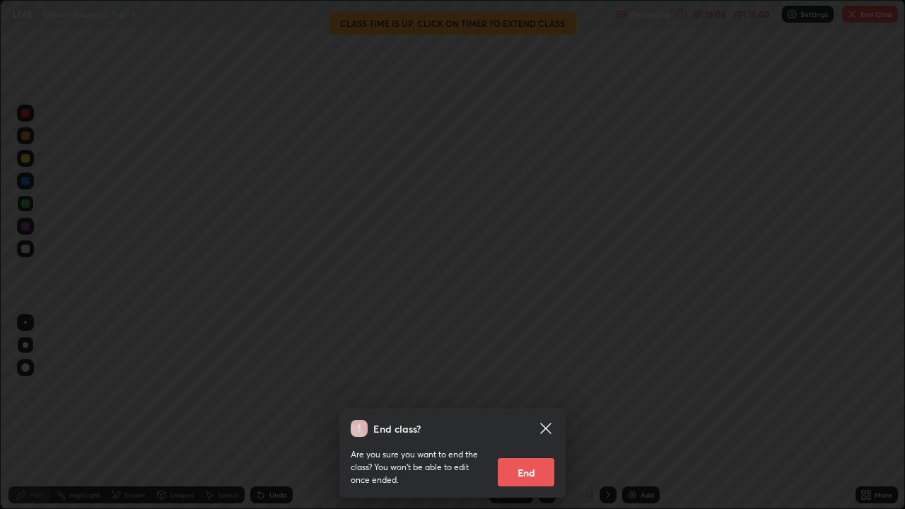
click at [525, 389] on button "End" at bounding box center [526, 472] width 57 height 28
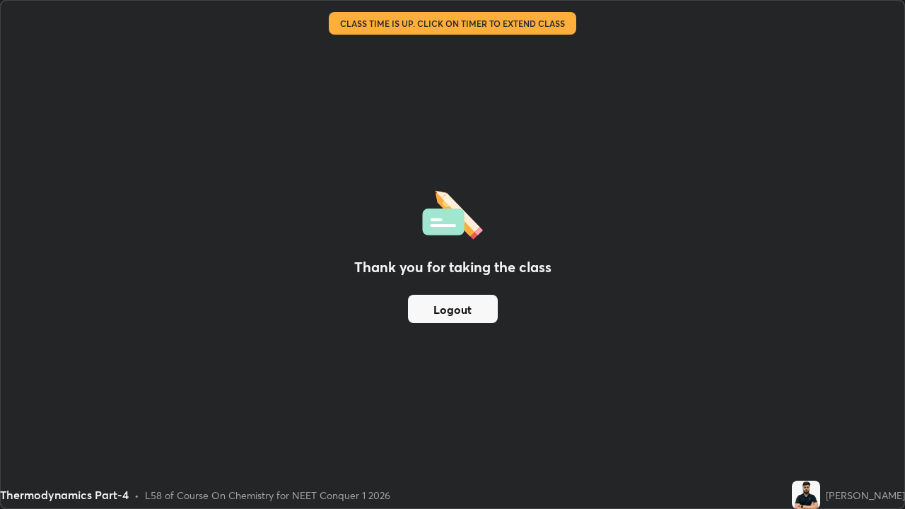
click at [462, 300] on button "Logout" at bounding box center [453, 309] width 90 height 28
click at [458, 303] on button "Logout" at bounding box center [453, 309] width 90 height 28
